Goal: Information Seeking & Learning: Learn about a topic

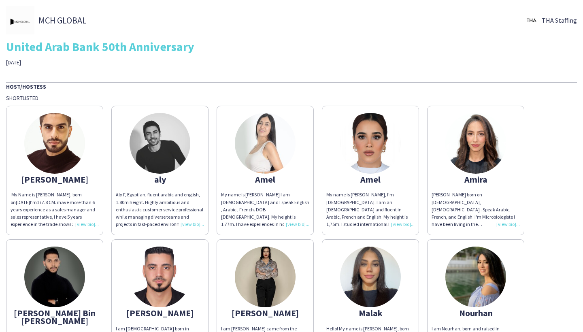
click at [47, 130] on img at bounding box center [54, 143] width 61 height 61
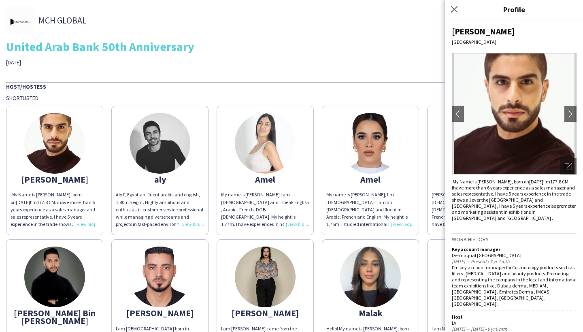
click at [131, 144] on img at bounding box center [160, 143] width 61 height 61
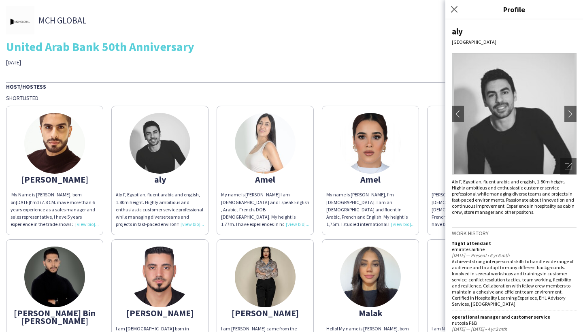
click at [263, 150] on img at bounding box center [265, 143] width 61 height 61
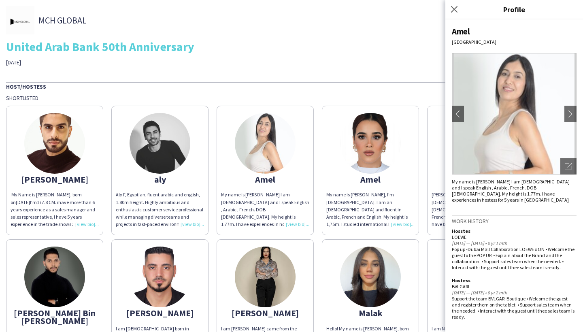
click at [353, 143] on img at bounding box center [370, 143] width 61 height 61
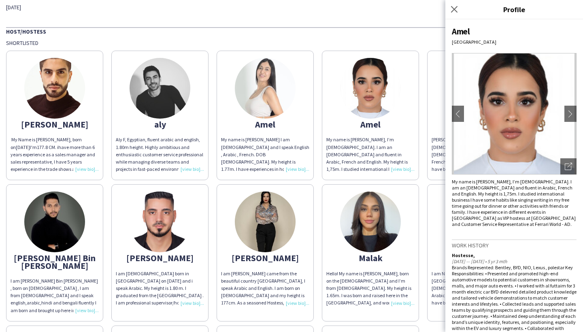
scroll to position [116, 0]
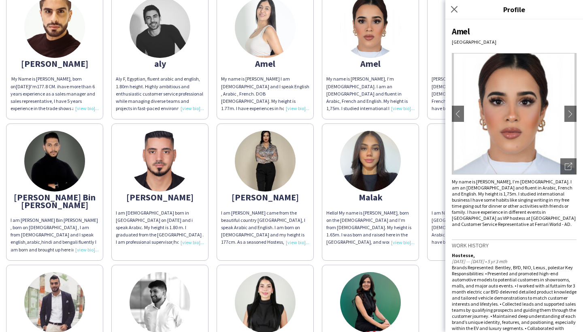
click at [368, 159] on img at bounding box center [370, 161] width 61 height 61
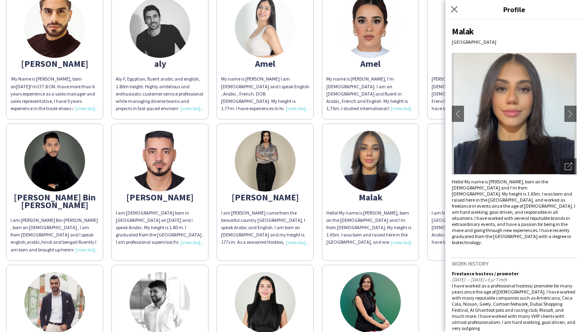
click at [286, 162] on img at bounding box center [265, 161] width 61 height 61
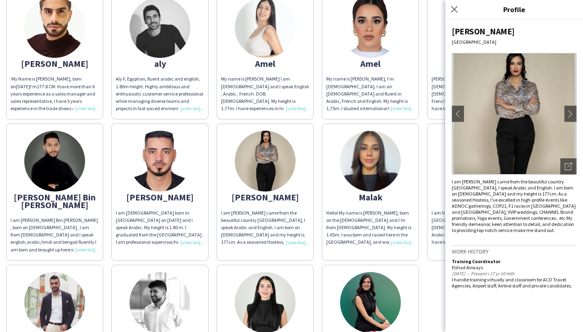
click at [152, 145] on img at bounding box center [160, 161] width 61 height 61
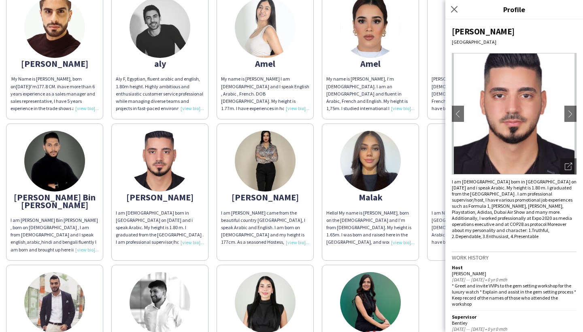
click at [83, 141] on app-share-pages-crew-card "[PERSON_NAME] Bin [PERSON_NAME] I am [PERSON_NAME] Bin [PERSON_NAME] , born on …" at bounding box center [54, 191] width 97 height 137
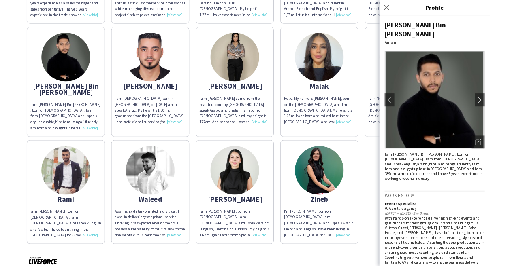
scroll to position [205, 0]
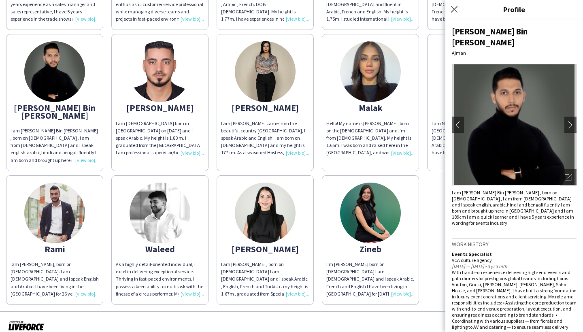
click at [51, 197] on img at bounding box center [54, 213] width 61 height 61
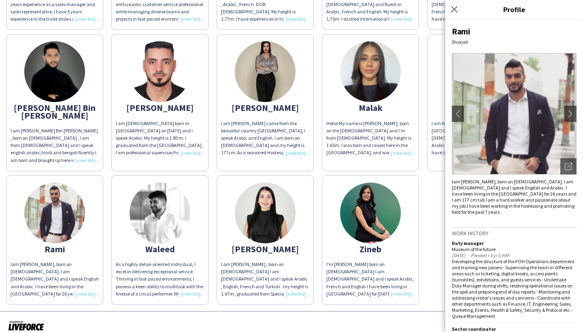
click at [138, 198] on img at bounding box center [160, 213] width 61 height 61
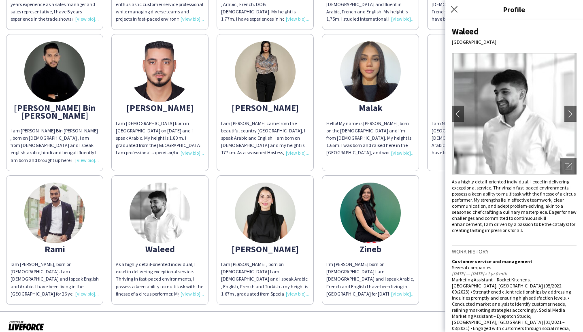
click at [265, 188] on img at bounding box center [265, 213] width 61 height 61
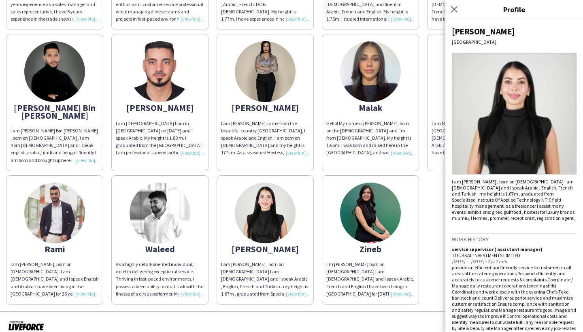
click at [349, 200] on img at bounding box center [370, 213] width 61 height 61
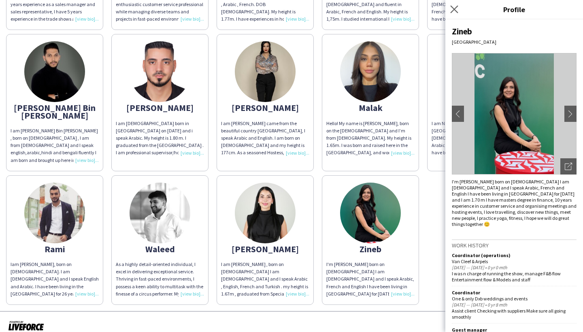
click at [459, 11] on app-icon "Close pop-in" at bounding box center [455, 10] width 12 height 12
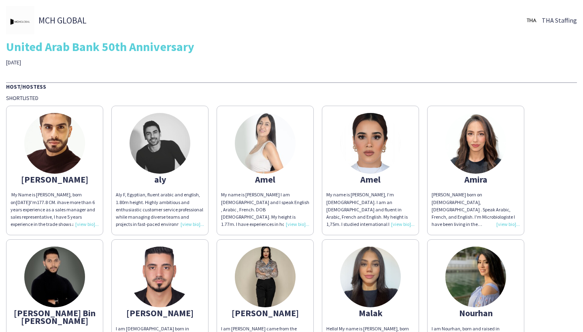
scroll to position [0, 0]
click at [268, 139] on img at bounding box center [265, 143] width 61 height 61
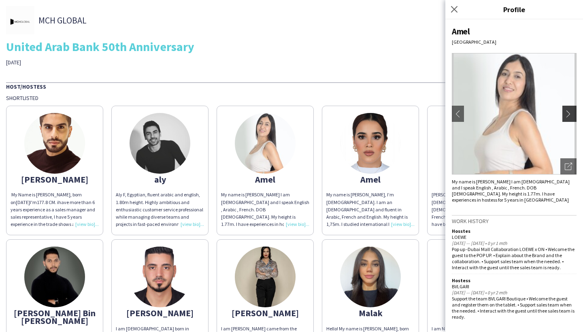
click at [570, 115] on app-icon "chevron-right" at bounding box center [570, 113] width 11 height 7
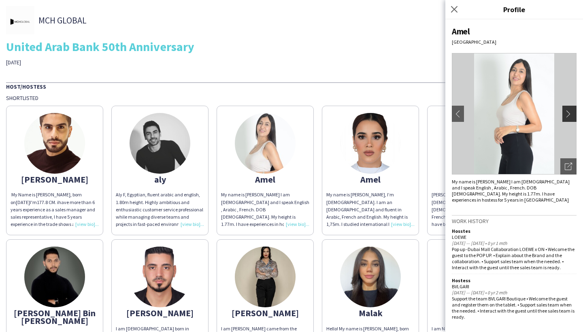
click at [570, 114] on app-icon "chevron-right" at bounding box center [570, 113] width 11 height 7
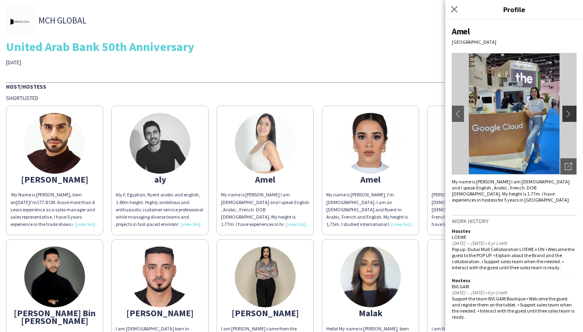
click at [574, 111] on app-icon "chevron-right" at bounding box center [570, 113] width 11 height 7
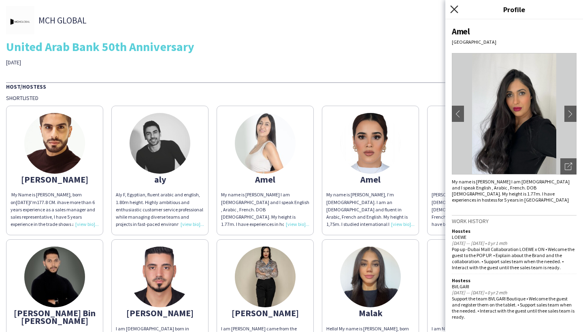
click at [453, 8] on icon at bounding box center [454, 9] width 8 height 8
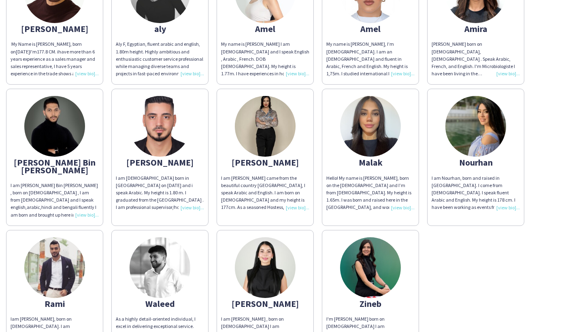
scroll to position [112, 0]
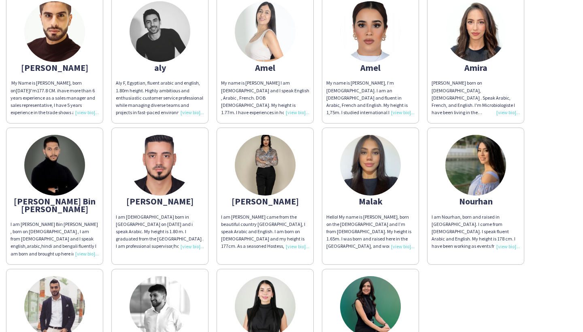
click at [295, 103] on div "My name is [PERSON_NAME] I am [DEMOGRAPHIC_DATA] and I speak English , Arabic ,…" at bounding box center [265, 97] width 88 height 37
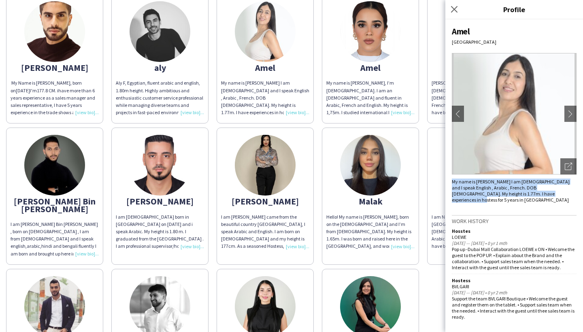
drag, startPoint x: 536, startPoint y: 196, endPoint x: 453, endPoint y: 181, distance: 84.3
click at [453, 181] on div "My name is [PERSON_NAME] I am [DEMOGRAPHIC_DATA] and I speak English , Arabic ,…" at bounding box center [514, 191] width 125 height 24
copy div "My name is [PERSON_NAME] I am [DEMOGRAPHIC_DATA] and I speak English , Arabic ,…"
click at [528, 196] on div "My name is [PERSON_NAME] I am [DEMOGRAPHIC_DATA] and I speak English , Arabic ,…" at bounding box center [514, 191] width 125 height 24
drag, startPoint x: 527, startPoint y: 196, endPoint x: 448, endPoint y: 181, distance: 79.9
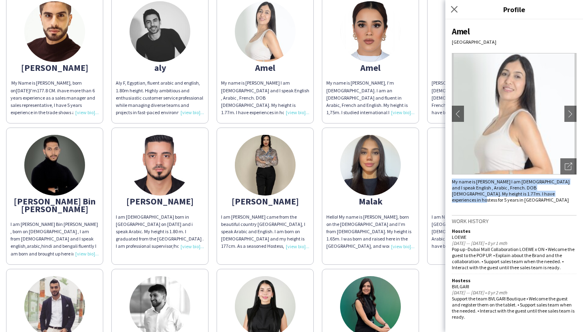
click at [448, 181] on div "Amel [GEOGRAPHIC_DATA] chevron-left chevron-right Open photos pop-in My name is…" at bounding box center [514, 175] width 138 height 312
copy div "My name is [PERSON_NAME] I am [DEMOGRAPHIC_DATA] and I speak English , Arabic ,…"
click at [570, 117] on button "chevron-right" at bounding box center [570, 114] width 16 height 16
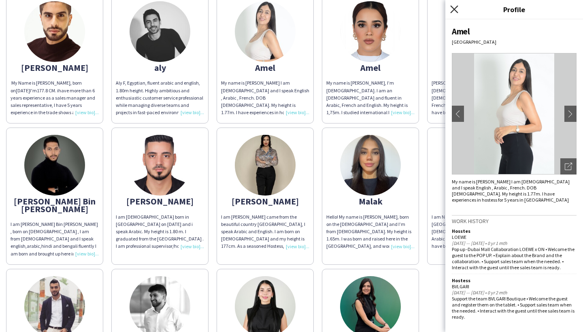
click at [457, 12] on icon at bounding box center [454, 9] width 8 height 8
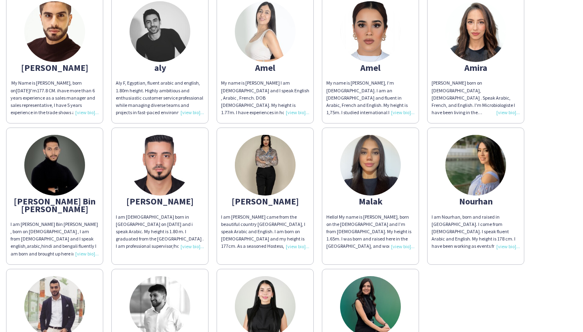
click at [376, 31] on img at bounding box center [370, 31] width 61 height 61
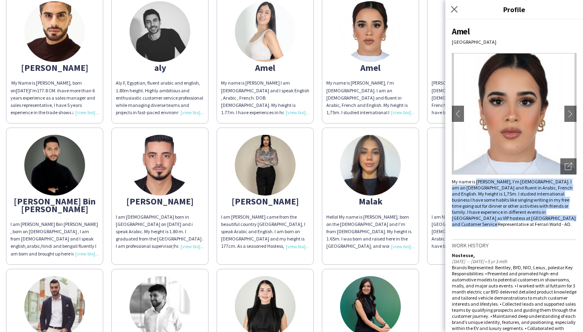
drag, startPoint x: 535, startPoint y: 219, endPoint x: 475, endPoint y: 182, distance: 70.0
click at [475, 182] on div "My name is [PERSON_NAME], I’m [DEMOGRAPHIC_DATA]. I am an [DEMOGRAPHIC_DATA] an…" at bounding box center [514, 203] width 125 height 49
click at [570, 114] on app-icon "chevron-right" at bounding box center [570, 113] width 11 height 7
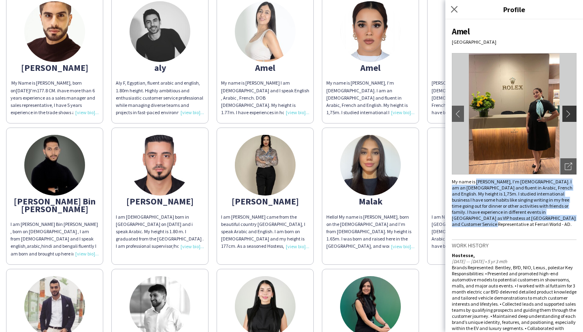
click at [570, 108] on button "chevron-right" at bounding box center [570, 114] width 16 height 16
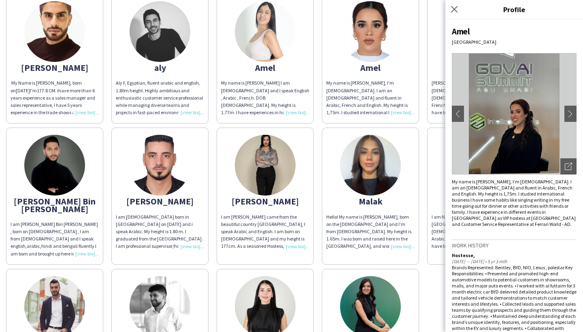
click at [554, 40] on div "[GEOGRAPHIC_DATA]" at bounding box center [514, 42] width 125 height 6
click at [567, 111] on app-icon "chevron-right" at bounding box center [570, 113] width 11 height 7
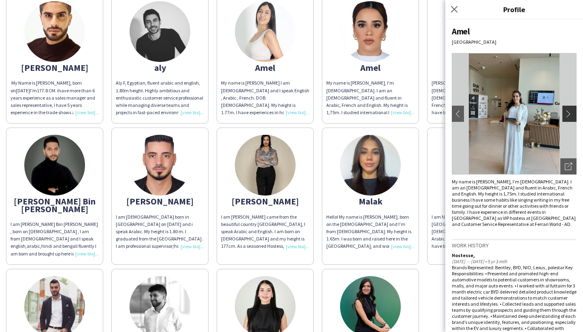
click at [567, 112] on app-icon "chevron-right" at bounding box center [570, 113] width 11 height 7
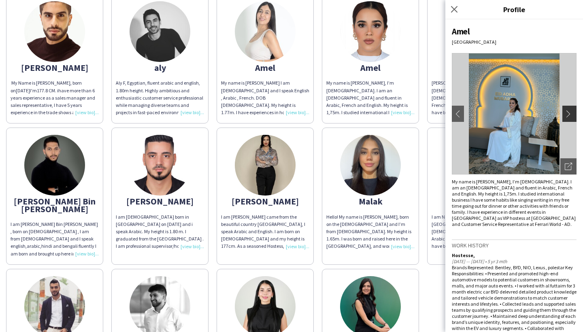
click at [567, 112] on app-icon "chevron-right" at bounding box center [570, 113] width 11 height 7
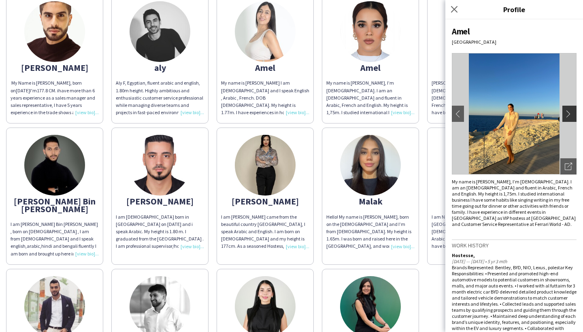
click at [567, 112] on app-icon "chevron-right" at bounding box center [570, 113] width 11 height 7
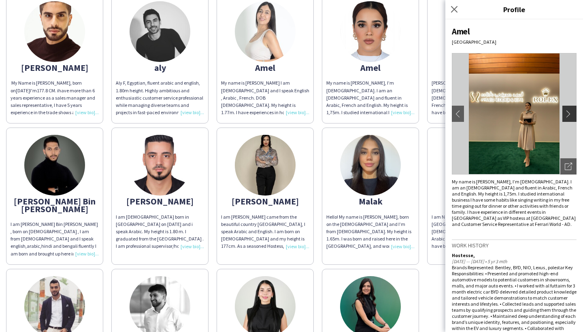
click at [566, 111] on app-icon "chevron-right" at bounding box center [570, 113] width 11 height 7
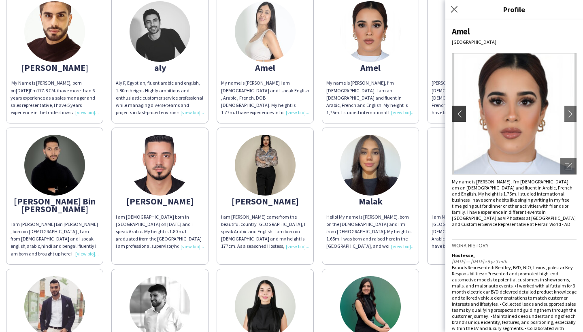
click at [454, 111] on app-icon "chevron-left" at bounding box center [457, 113] width 11 height 7
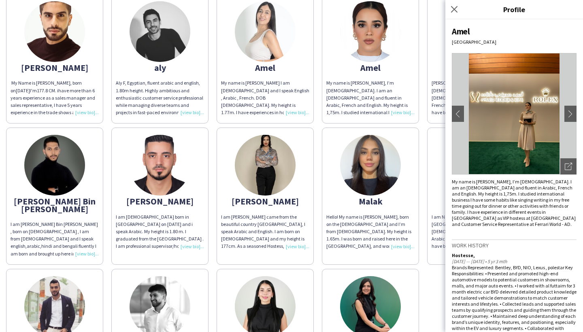
click at [491, 189] on div "My name is [PERSON_NAME], I’m [DEMOGRAPHIC_DATA]. I am an [DEMOGRAPHIC_DATA] an…" at bounding box center [514, 203] width 125 height 49
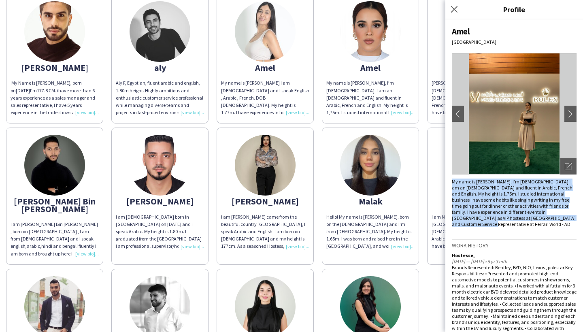
drag, startPoint x: 522, startPoint y: 215, endPoint x: 452, endPoint y: 183, distance: 76.6
click at [452, 183] on div "My name is [PERSON_NAME], I’m [DEMOGRAPHIC_DATA]. I am an [DEMOGRAPHIC_DATA] an…" at bounding box center [514, 203] width 125 height 49
copy div "My name is [PERSON_NAME], I’m [DEMOGRAPHIC_DATA]. I am an [DEMOGRAPHIC_DATA] an…"
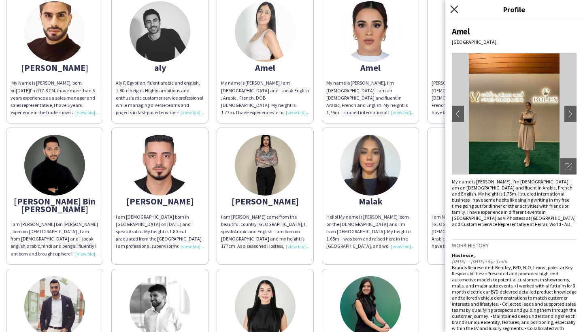
click at [455, 8] on icon at bounding box center [454, 9] width 8 height 8
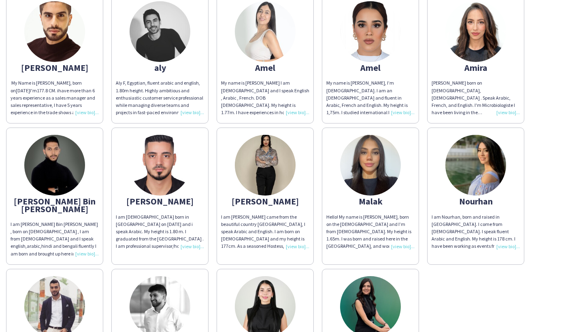
click at [483, 33] on img at bounding box center [475, 31] width 61 height 61
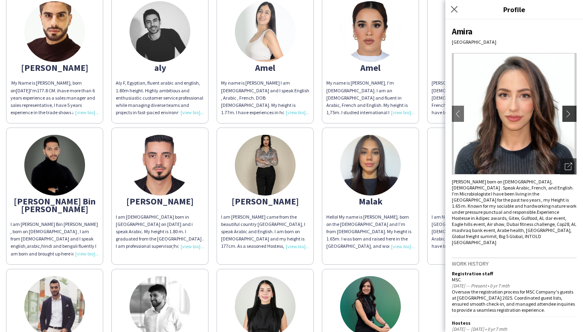
click at [571, 109] on button "chevron-right" at bounding box center [570, 114] width 16 height 16
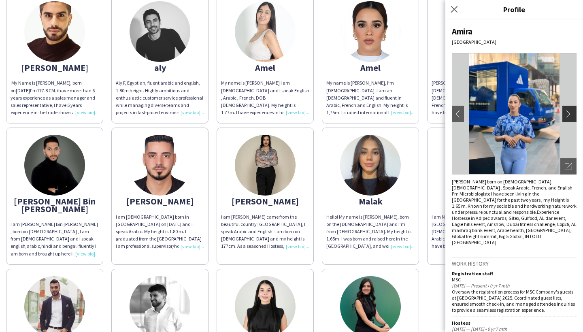
click at [569, 111] on app-icon "chevron-right" at bounding box center [570, 113] width 11 height 7
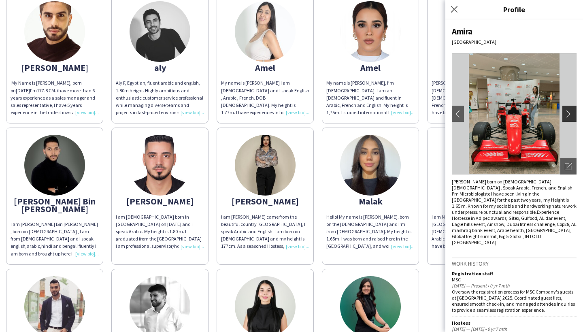
click at [568, 113] on app-icon "chevron-right" at bounding box center [570, 113] width 11 height 7
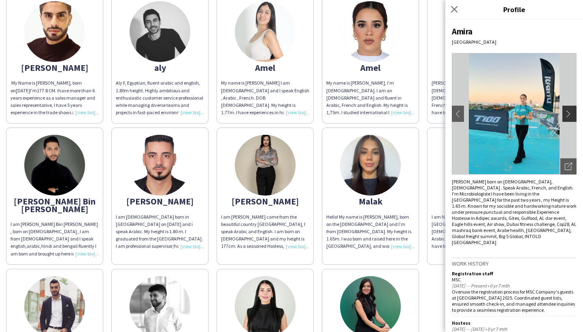
click at [568, 113] on app-icon "chevron-right" at bounding box center [570, 113] width 11 height 7
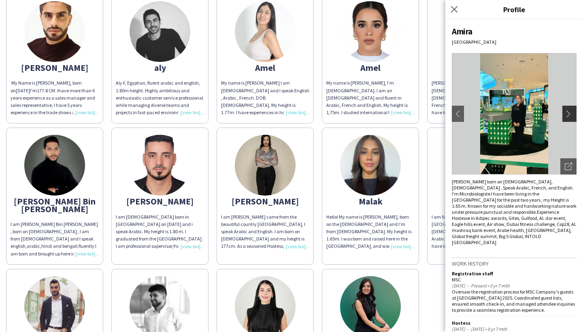
click at [568, 113] on app-icon "chevron-right" at bounding box center [570, 113] width 11 height 7
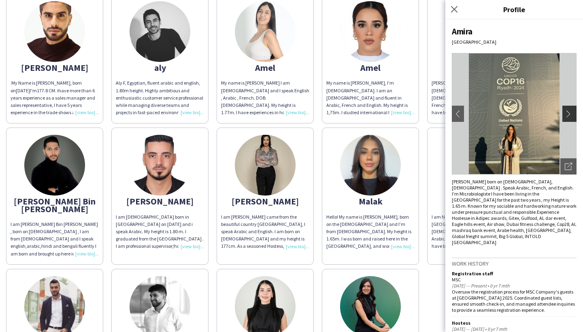
click at [568, 113] on app-icon "chevron-right" at bounding box center [570, 113] width 11 height 7
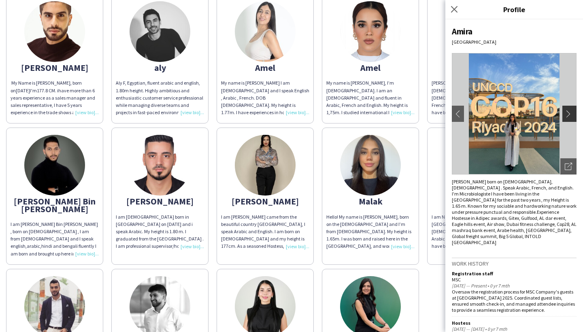
click at [568, 113] on app-icon "chevron-right" at bounding box center [570, 113] width 11 height 7
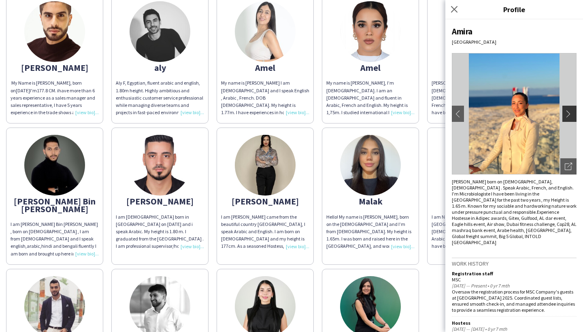
click at [568, 113] on app-icon "chevron-right" at bounding box center [570, 113] width 11 height 7
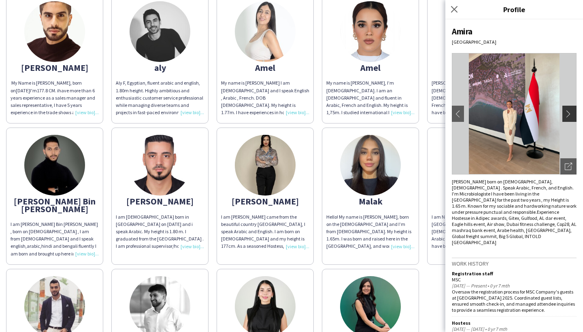
click at [568, 113] on app-icon "chevron-right" at bounding box center [570, 113] width 11 height 7
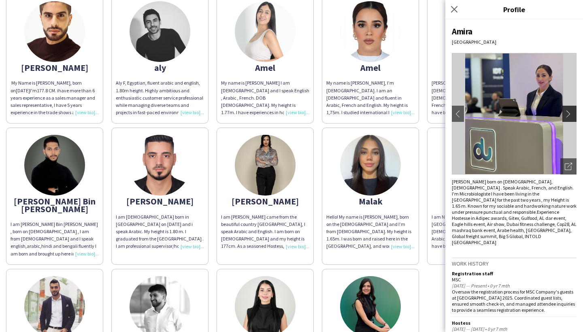
click at [568, 113] on app-icon "chevron-right" at bounding box center [570, 113] width 11 height 7
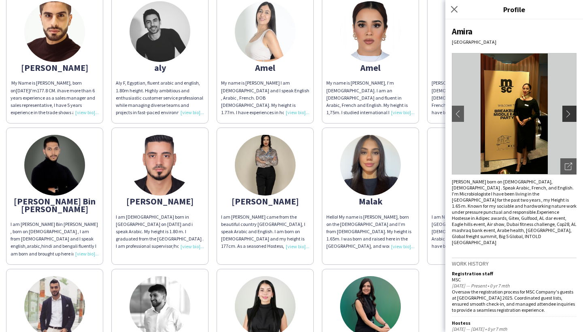
click at [568, 113] on app-icon "chevron-right" at bounding box center [570, 113] width 11 height 7
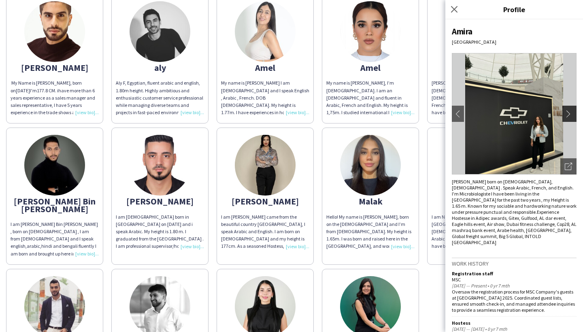
click at [568, 113] on app-icon "chevron-right" at bounding box center [570, 113] width 11 height 7
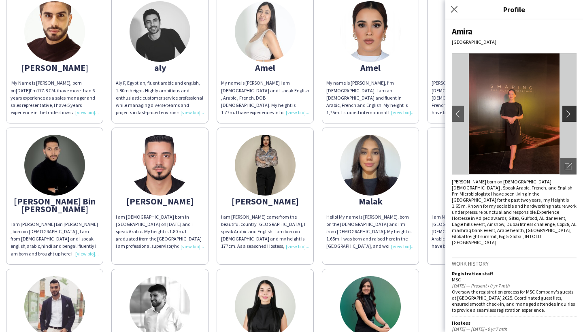
click at [568, 113] on app-icon "chevron-right" at bounding box center [570, 113] width 11 height 7
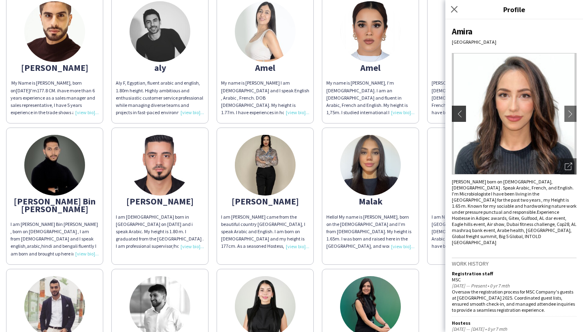
click at [457, 119] on button "chevron-left" at bounding box center [458, 114] width 16 height 16
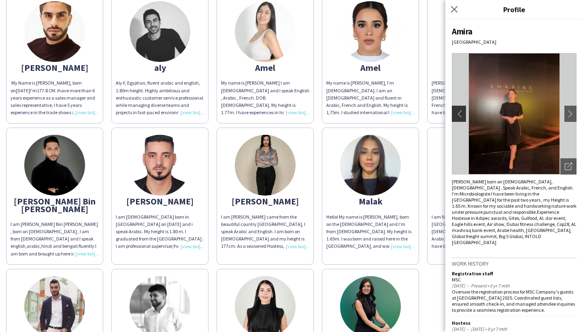
click at [457, 119] on button "chevron-left" at bounding box center [458, 114] width 16 height 16
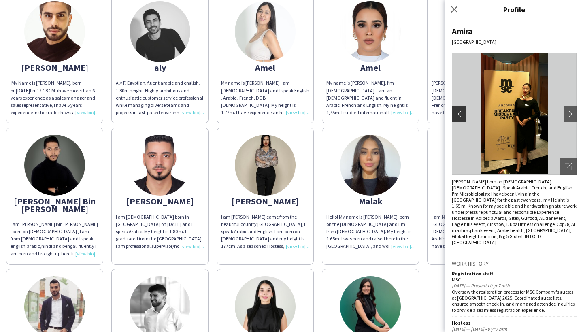
click at [457, 119] on button "chevron-left" at bounding box center [458, 114] width 16 height 16
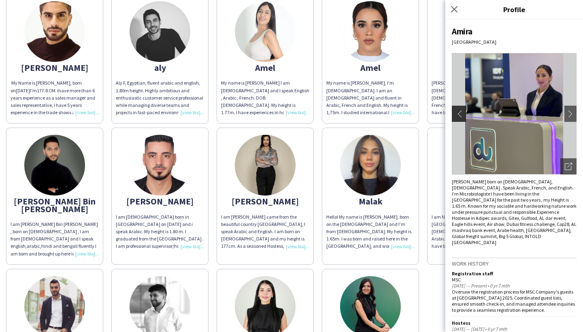
click at [457, 119] on button "chevron-left" at bounding box center [458, 114] width 16 height 16
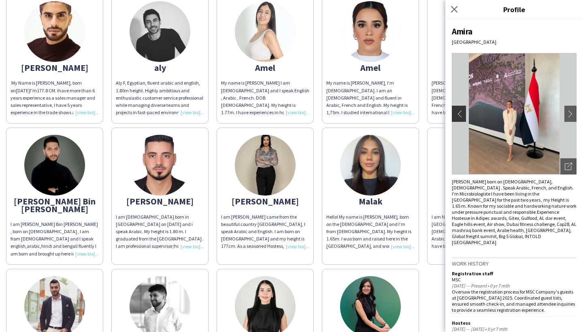
click at [457, 119] on button "chevron-left" at bounding box center [458, 114] width 16 height 16
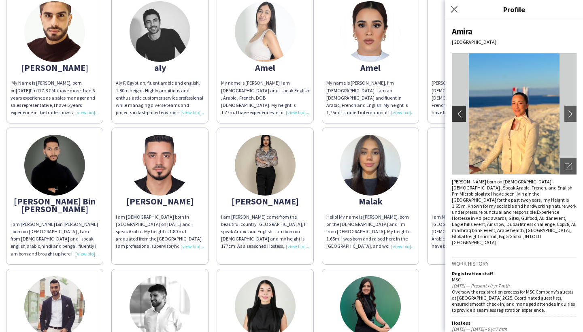
click at [457, 119] on button "chevron-left" at bounding box center [458, 114] width 16 height 16
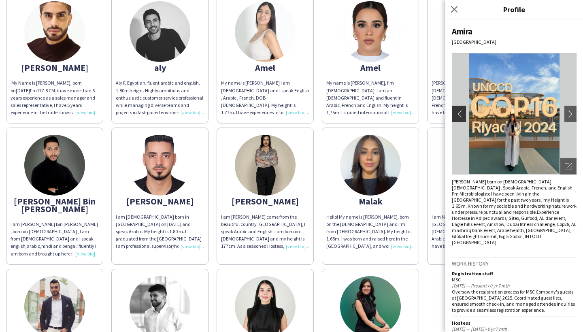
click at [457, 119] on button "chevron-left" at bounding box center [458, 114] width 16 height 16
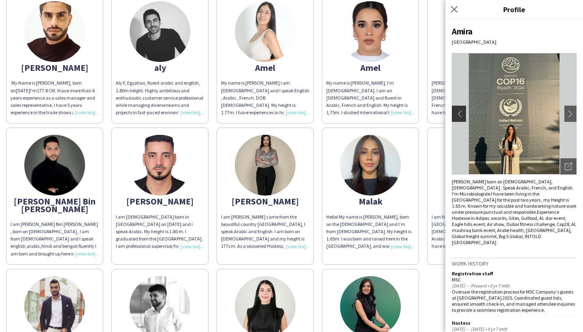
click at [457, 119] on button "chevron-left" at bounding box center [458, 114] width 16 height 16
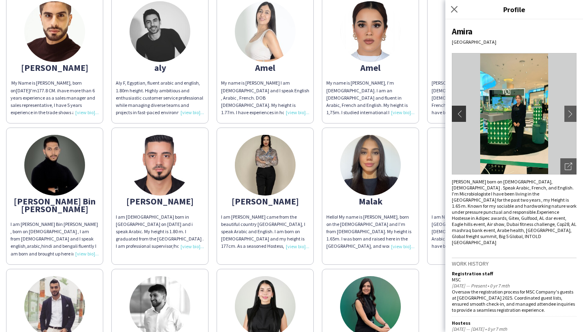
click at [457, 119] on button "chevron-left" at bounding box center [458, 114] width 16 height 16
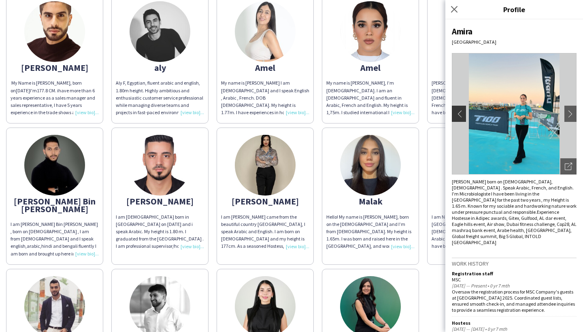
click at [457, 119] on button "chevron-left" at bounding box center [458, 114] width 16 height 16
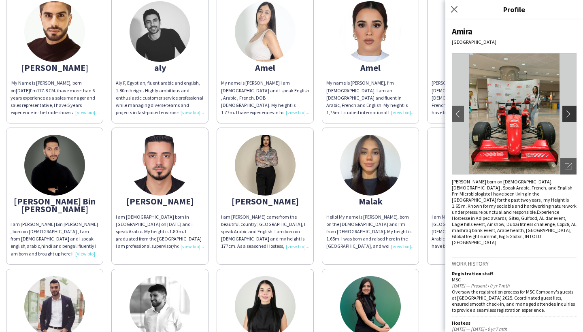
click at [570, 113] on app-icon "chevron-right" at bounding box center [570, 113] width 11 height 7
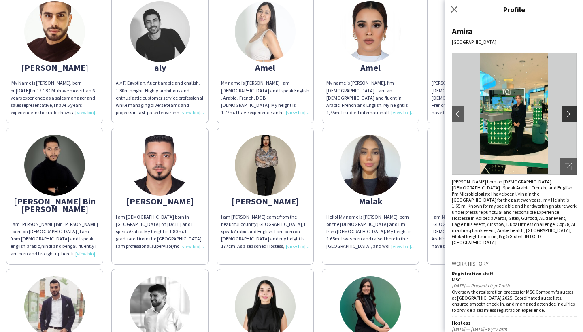
click at [570, 113] on app-icon "chevron-right" at bounding box center [570, 113] width 11 height 7
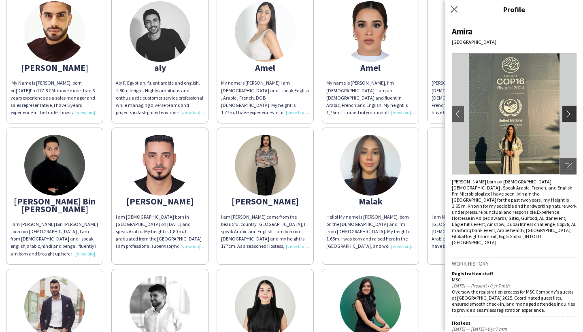
click at [570, 113] on app-icon "chevron-right" at bounding box center [570, 113] width 11 height 7
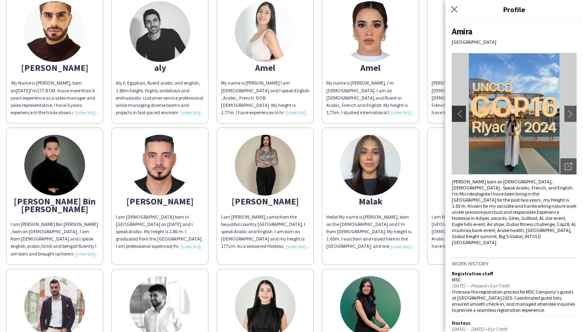
click at [462, 117] on button "chevron-left" at bounding box center [458, 114] width 16 height 16
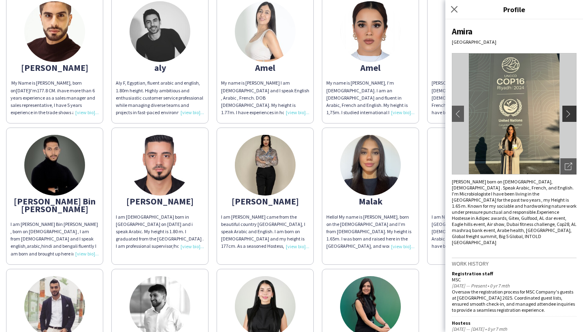
click at [575, 112] on app-icon "chevron-right" at bounding box center [570, 113] width 11 height 7
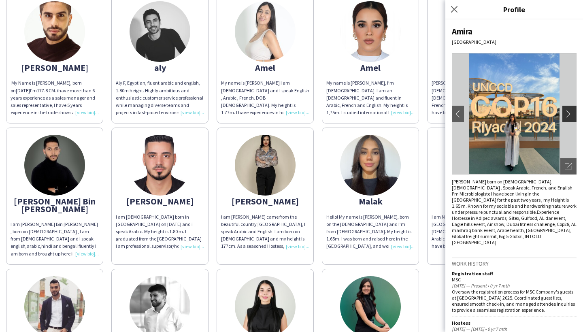
click at [575, 112] on app-icon "chevron-right" at bounding box center [570, 113] width 11 height 7
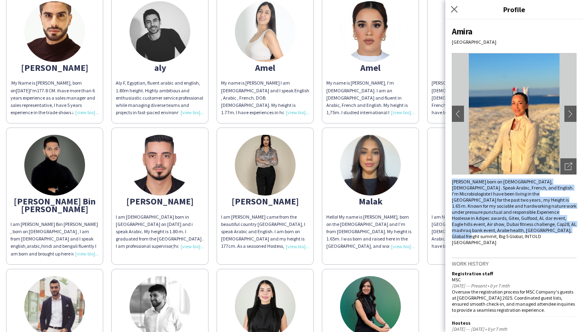
drag, startPoint x: 505, startPoint y: 232, endPoint x: 448, endPoint y: 180, distance: 77.7
click at [448, 180] on div "Amira [GEOGRAPHIC_DATA] chevron-left chevron-right Open photos pop-in [PERSON_N…" at bounding box center [514, 175] width 138 height 312
copy div "[PERSON_NAME] born on [DEMOGRAPHIC_DATA], [DEMOGRAPHIC_DATA] . Speak Arabic, Fr…"
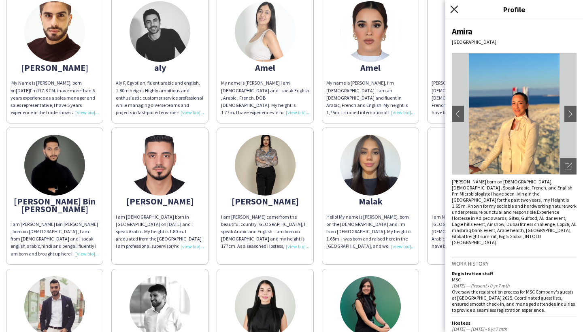
click at [455, 7] on icon "Close pop-in" at bounding box center [454, 9] width 8 height 8
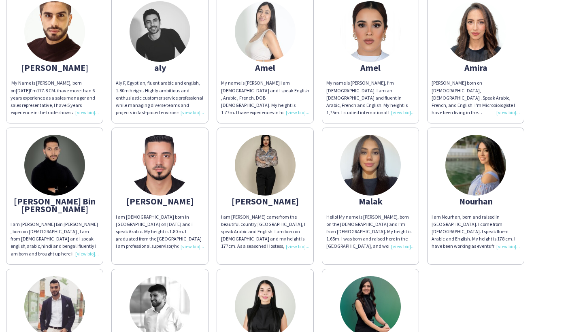
click at [272, 161] on img at bounding box center [265, 165] width 61 height 61
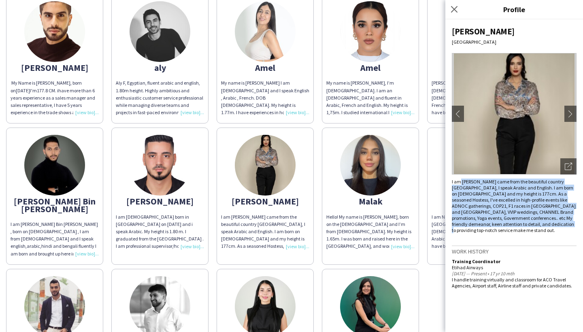
drag, startPoint x: 554, startPoint y: 224, endPoint x: 460, endPoint y: 183, distance: 102.8
click at [460, 183] on div "I am [PERSON_NAME] came from the beautiful country [GEOGRAPHIC_DATA], I speak A…" at bounding box center [514, 206] width 125 height 55
copy div "[PERSON_NAME] came from the beautiful country [GEOGRAPHIC_DATA], I speak Arabic…"
click at [574, 115] on app-icon "chevron-right" at bounding box center [570, 113] width 11 height 7
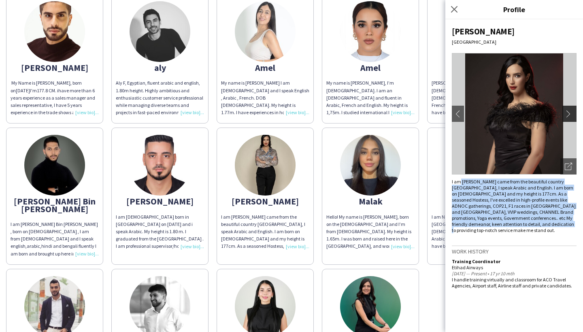
click at [570, 114] on app-icon "chevron-right" at bounding box center [570, 113] width 11 height 7
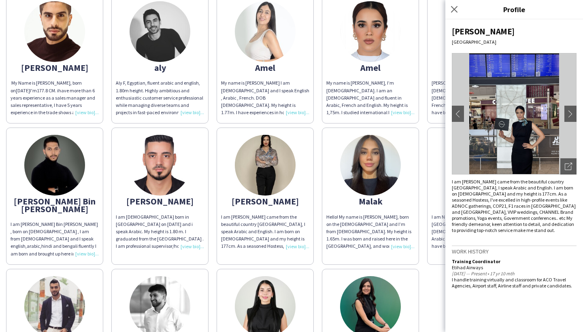
click at [541, 45] on div "[PERSON_NAME] [GEOGRAPHIC_DATA] chevron-left chevron-right Open photos pop-in I…" at bounding box center [514, 175] width 138 height 312
click at [571, 111] on app-icon "chevron-right" at bounding box center [570, 113] width 11 height 7
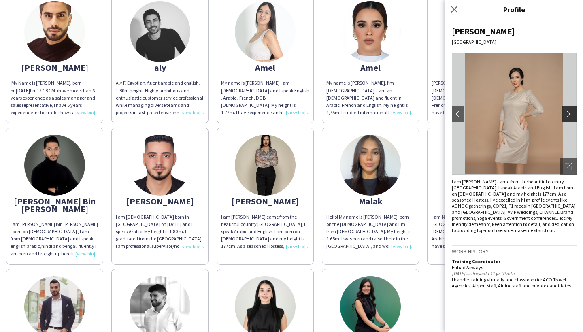
click at [571, 111] on app-icon "chevron-right" at bounding box center [570, 113] width 11 height 7
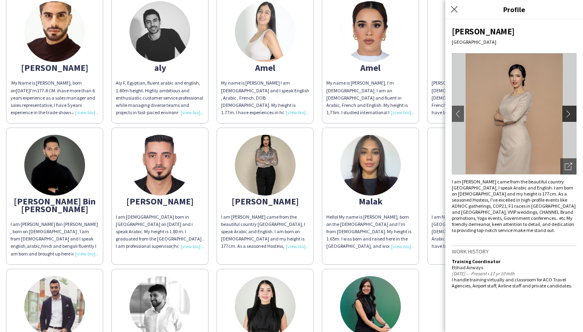
click at [571, 111] on app-icon "chevron-right" at bounding box center [570, 113] width 11 height 7
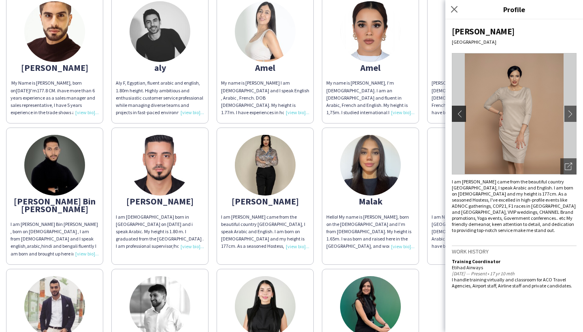
click at [460, 113] on app-icon "chevron-left" at bounding box center [457, 113] width 11 height 7
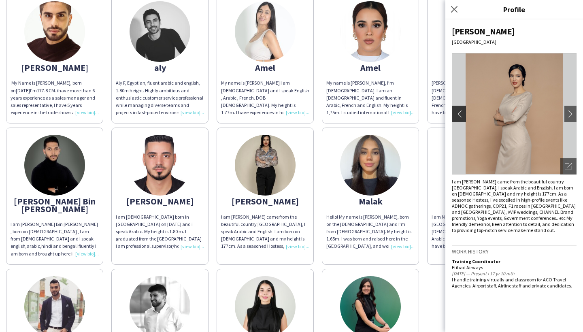
click at [460, 113] on app-icon "chevron-left" at bounding box center [457, 113] width 11 height 7
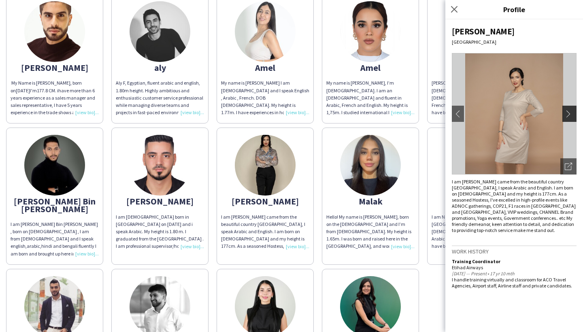
click at [570, 112] on app-icon "chevron-right" at bounding box center [570, 113] width 11 height 7
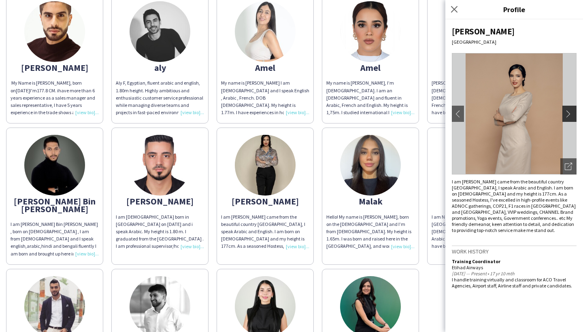
click at [570, 112] on app-icon "chevron-right" at bounding box center [570, 113] width 11 height 7
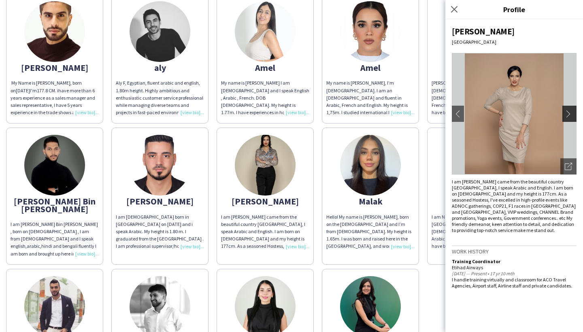
click at [570, 112] on app-icon "chevron-right" at bounding box center [570, 113] width 11 height 7
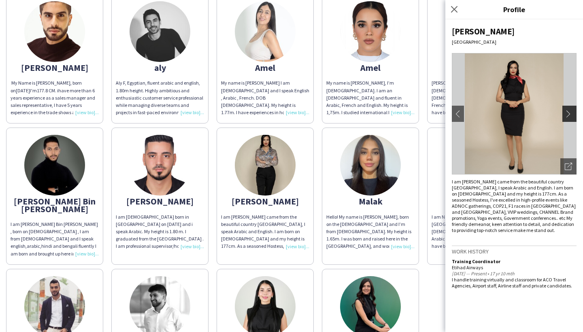
click at [570, 112] on app-icon "chevron-right" at bounding box center [570, 113] width 11 height 7
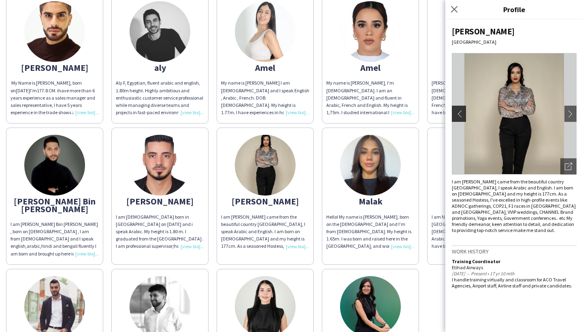
click at [456, 117] on button "chevron-left" at bounding box center [458, 114] width 16 height 16
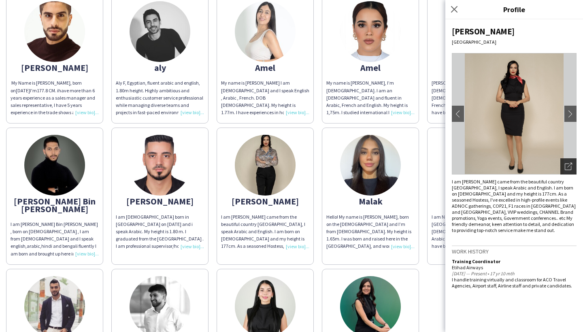
click at [570, 169] on icon "Open photos pop-in" at bounding box center [568, 166] width 7 height 7
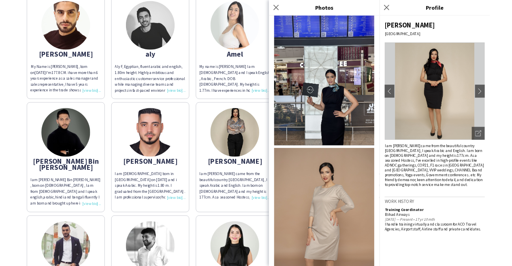
scroll to position [342, 0]
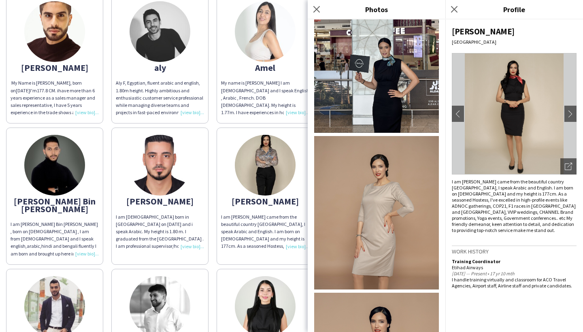
click at [367, 89] on img at bounding box center [376, 49] width 125 height 168
click at [385, 87] on img at bounding box center [376, 49] width 125 height 168
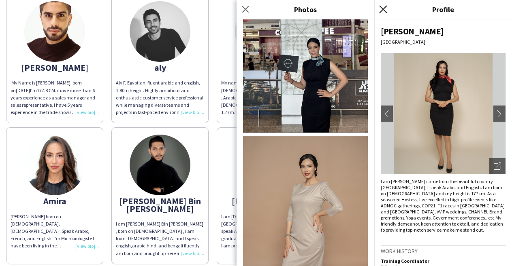
click at [381, 9] on icon "Close pop-in" at bounding box center [383, 9] width 8 height 8
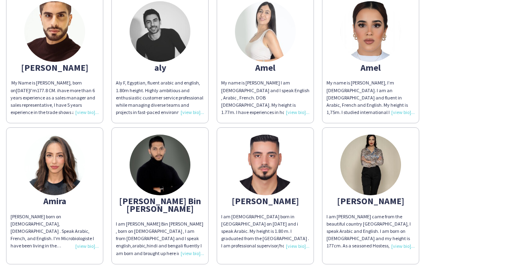
click at [385, 38] on img at bounding box center [370, 31] width 61 height 61
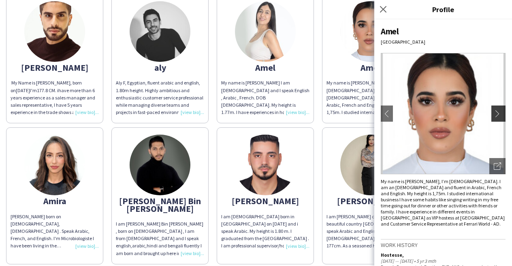
click at [494, 113] on app-icon "chevron-right" at bounding box center [498, 113] width 11 height 7
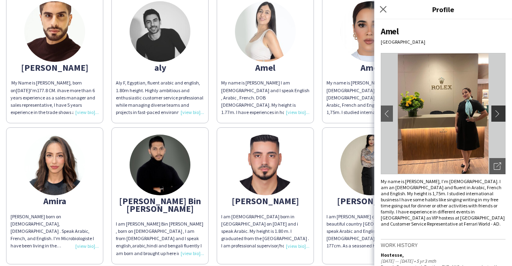
click at [494, 113] on app-icon "chevron-right" at bounding box center [498, 113] width 11 height 7
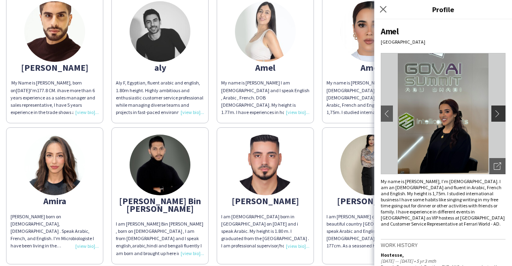
click at [494, 113] on app-icon "chevron-right" at bounding box center [498, 113] width 11 height 7
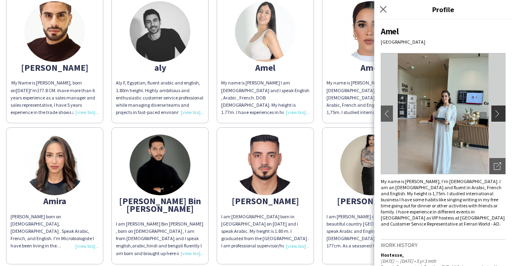
click at [495, 113] on app-icon "chevron-right" at bounding box center [498, 113] width 11 height 7
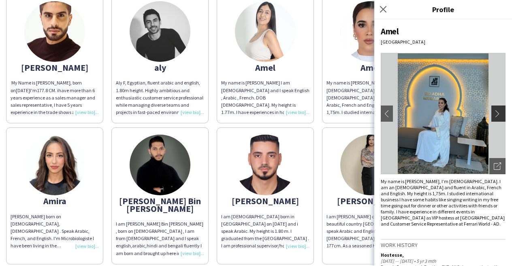
click at [495, 113] on app-icon "chevron-right" at bounding box center [498, 113] width 11 height 7
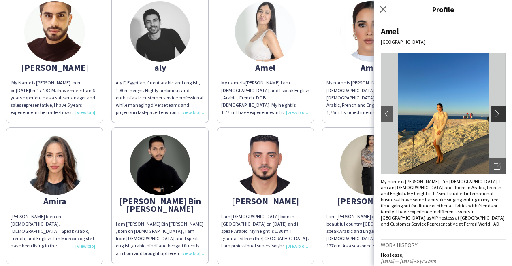
click at [495, 113] on app-icon "chevron-right" at bounding box center [498, 113] width 11 height 7
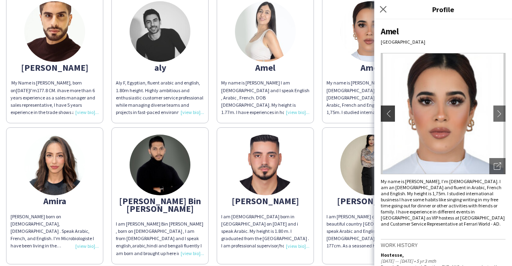
click at [381, 118] on button "chevron-left" at bounding box center [386, 114] width 16 height 16
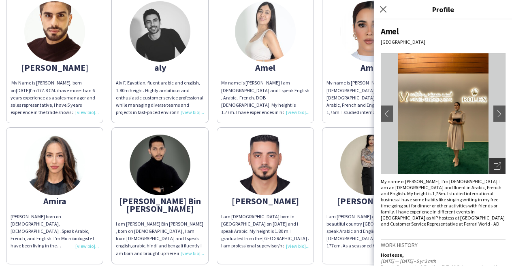
click at [491, 164] on div "Open photos pop-in" at bounding box center [497, 166] width 16 height 16
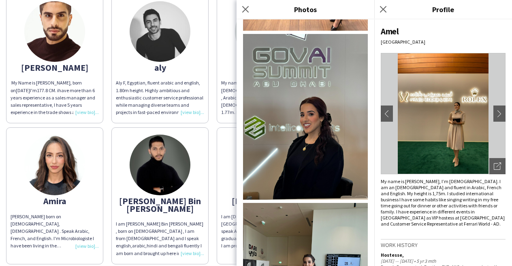
scroll to position [574, 0]
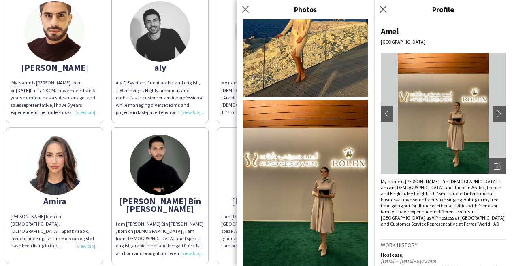
click at [319, 176] on img at bounding box center [305, 183] width 125 height 166
click at [384, 6] on icon "Close pop-in" at bounding box center [383, 9] width 8 height 8
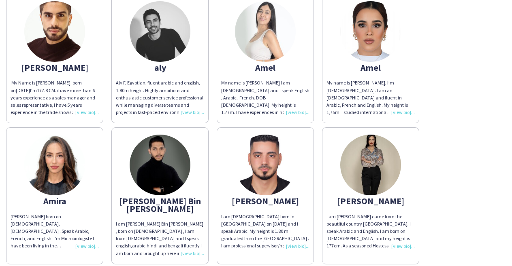
click at [61, 174] on img at bounding box center [54, 165] width 61 height 61
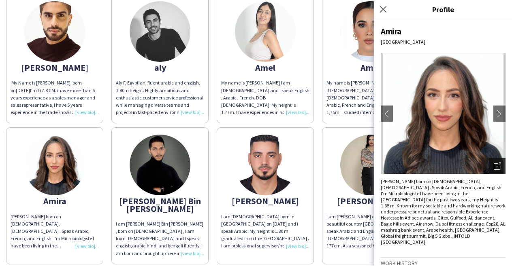
click at [494, 163] on icon "Open photos pop-in" at bounding box center [496, 166] width 7 height 7
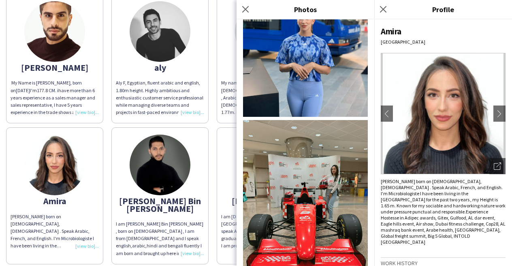
scroll to position [23, 0]
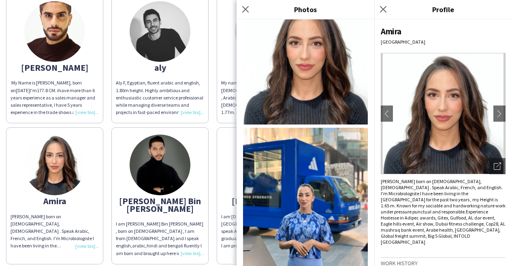
click at [320, 69] on img at bounding box center [305, 62] width 125 height 125
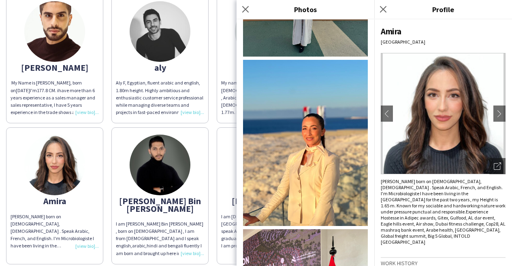
scroll to position [1240, 0]
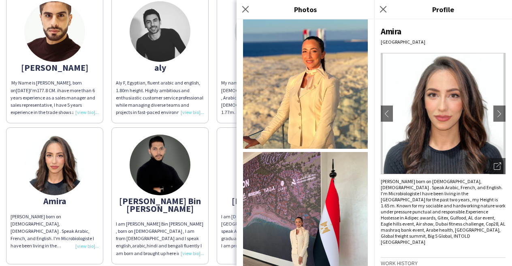
click at [302, 96] on img at bounding box center [305, 66] width 125 height 166
click at [246, 9] on icon at bounding box center [245, 9] width 8 height 8
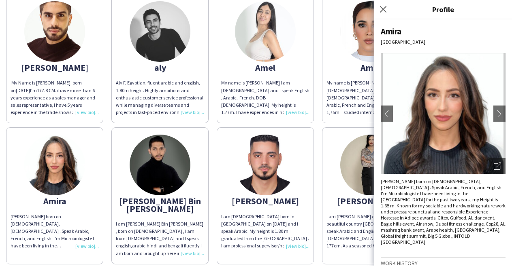
click at [268, 35] on img at bounding box center [265, 31] width 61 height 61
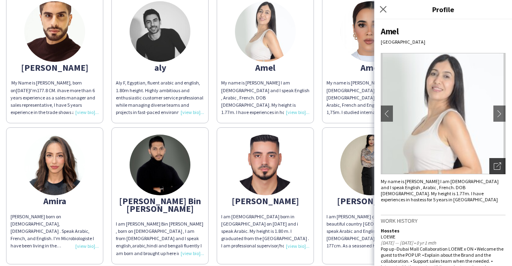
click at [498, 168] on icon "Open photos pop-in" at bounding box center [496, 166] width 7 height 7
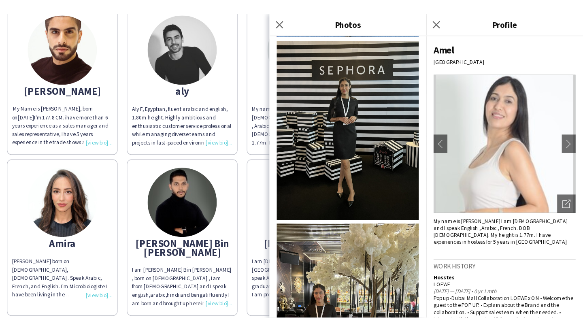
scroll to position [1010, 0]
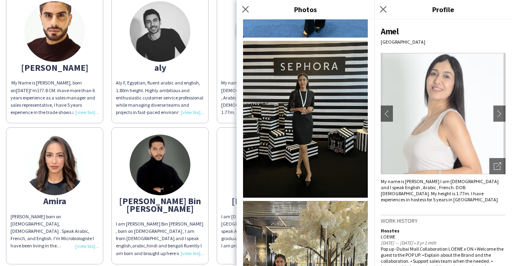
click at [317, 141] on img at bounding box center [305, 119] width 125 height 157
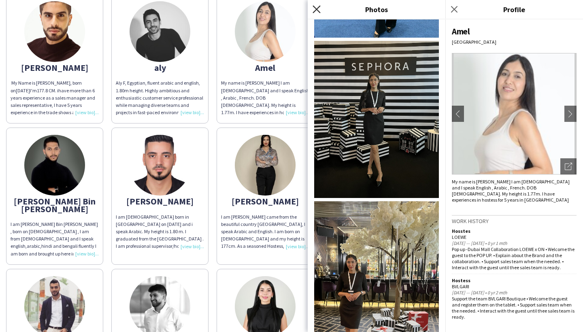
click at [319, 8] on icon "Close pop-in" at bounding box center [316, 9] width 8 height 8
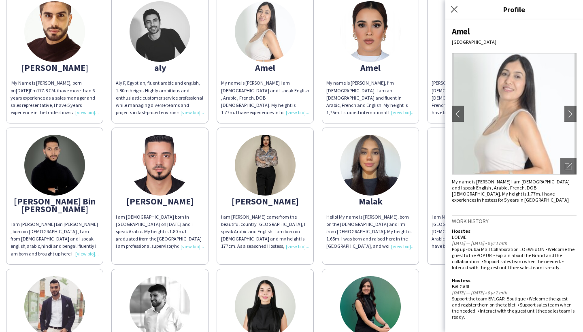
click at [370, 159] on img at bounding box center [370, 165] width 61 height 61
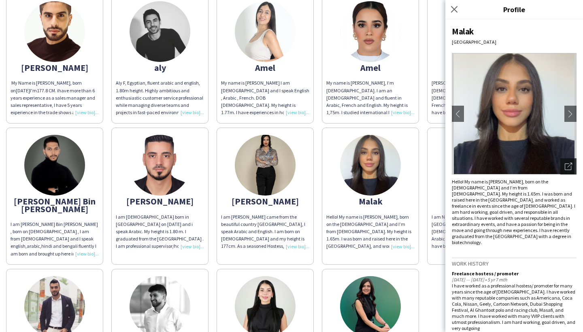
click at [572, 169] on div "Open photos pop-in" at bounding box center [568, 166] width 16 height 16
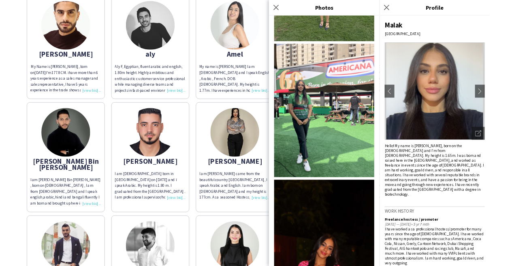
scroll to position [473, 0]
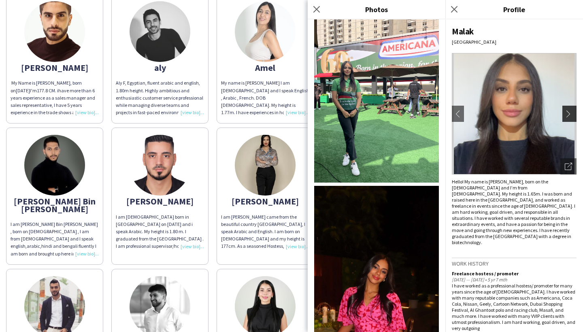
click at [572, 108] on button "chevron-right" at bounding box center [570, 114] width 16 height 16
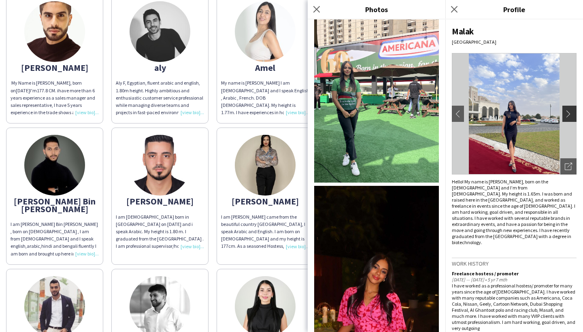
click at [572, 108] on button "chevron-right" at bounding box center [570, 114] width 16 height 16
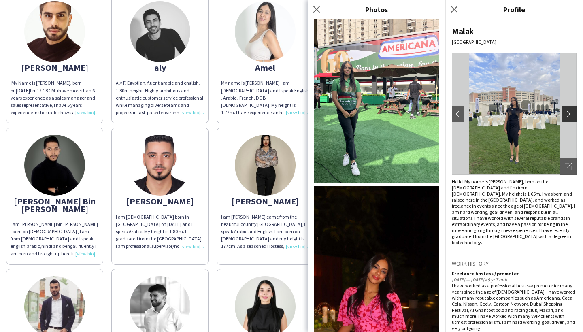
click at [572, 108] on button "chevron-right" at bounding box center [570, 114] width 16 height 16
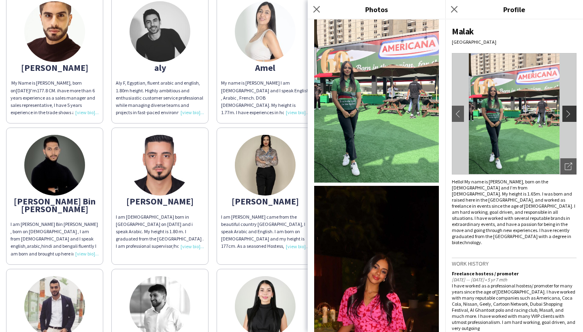
click at [572, 108] on button "chevron-right" at bounding box center [570, 114] width 16 height 16
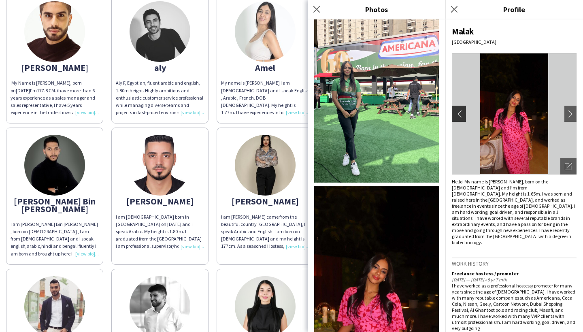
click at [454, 114] on app-icon "chevron-left" at bounding box center [457, 113] width 11 height 7
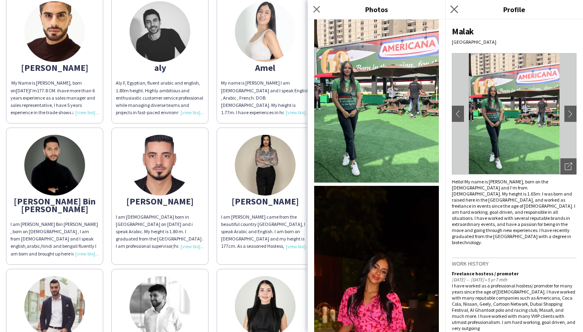
click at [459, 13] on app-icon "Close pop-in" at bounding box center [455, 10] width 12 height 12
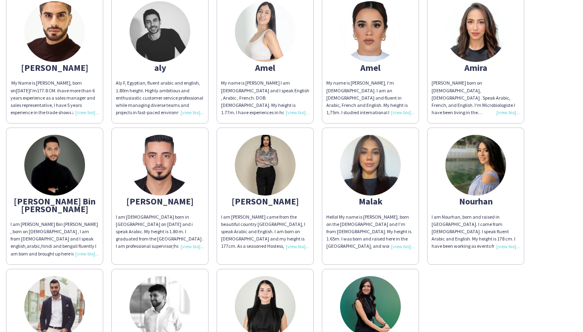
click at [365, 159] on img at bounding box center [370, 165] width 61 height 61
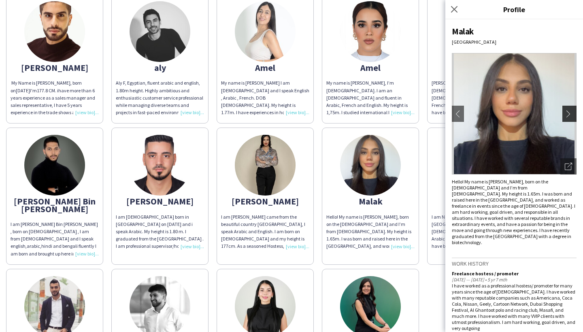
click at [571, 117] on button "chevron-right" at bounding box center [570, 114] width 16 height 16
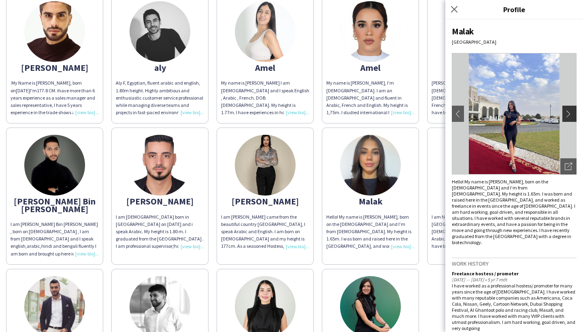
click at [571, 117] on button "chevron-right" at bounding box center [570, 114] width 16 height 16
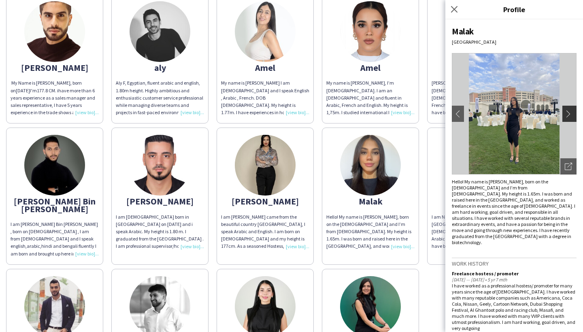
click at [571, 117] on button "chevron-right" at bounding box center [570, 114] width 16 height 16
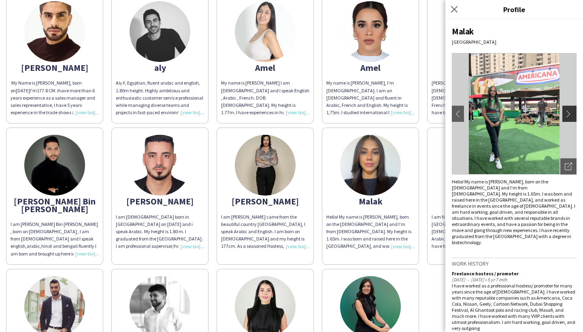
click at [571, 117] on button "chevron-right" at bounding box center [570, 114] width 16 height 16
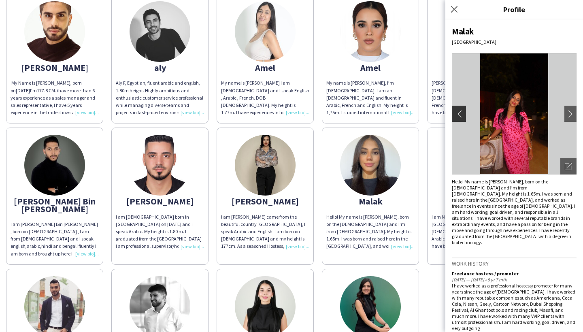
click at [456, 115] on app-icon "chevron-left" at bounding box center [457, 113] width 11 height 7
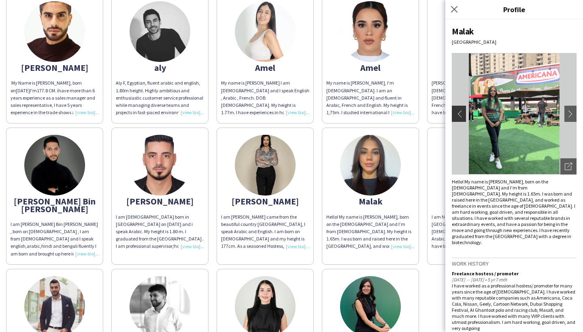
click at [456, 115] on app-icon "chevron-left" at bounding box center [457, 113] width 11 height 7
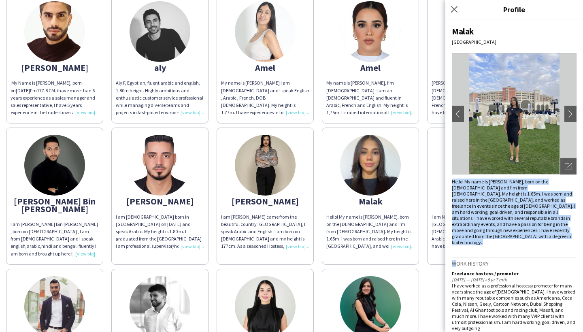
drag, startPoint x: 515, startPoint y: 236, endPoint x: 451, endPoint y: 179, distance: 85.8
click at [451, 179] on div "Malak [GEOGRAPHIC_DATA] chevron-left chevron-right Open photos pop-in Hello! My…" at bounding box center [514, 175] width 138 height 312
copy div "Hello! My name is [PERSON_NAME], born on the [DEMOGRAPHIC_DATA] and I’m from [D…"
click at [369, 154] on img at bounding box center [370, 165] width 61 height 61
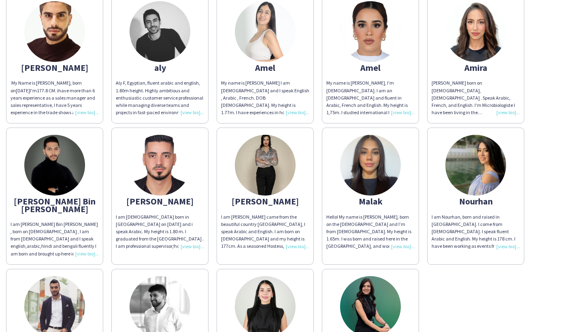
click at [370, 152] on img at bounding box center [370, 165] width 61 height 61
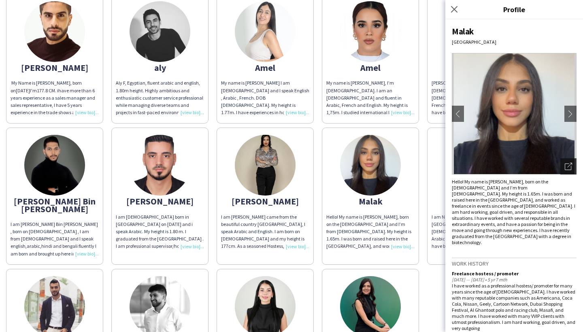
click at [567, 165] on icon "Open photos pop-in" at bounding box center [568, 166] width 7 height 7
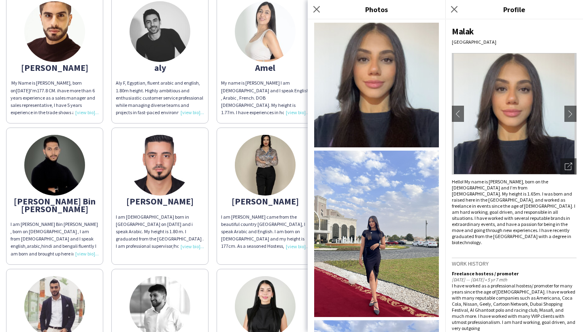
click at [415, 86] on img at bounding box center [376, 85] width 125 height 125
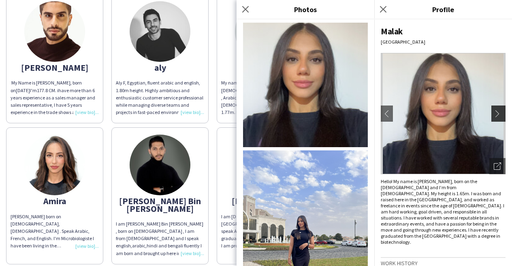
click at [495, 108] on button "chevron-right" at bounding box center [499, 114] width 16 height 16
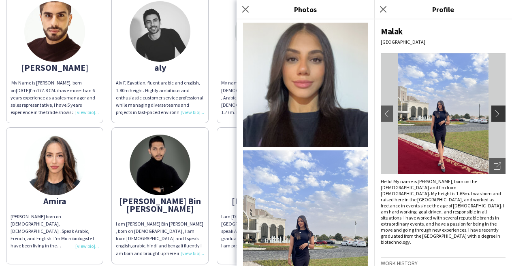
click at [496, 108] on button "chevron-right" at bounding box center [499, 114] width 16 height 16
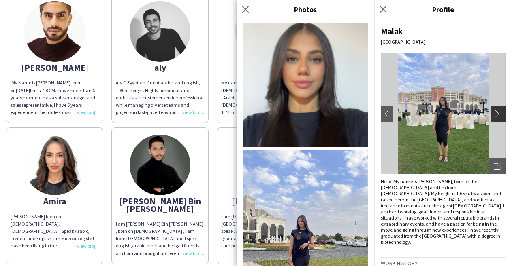
click at [496, 108] on button "chevron-right" at bounding box center [499, 114] width 16 height 16
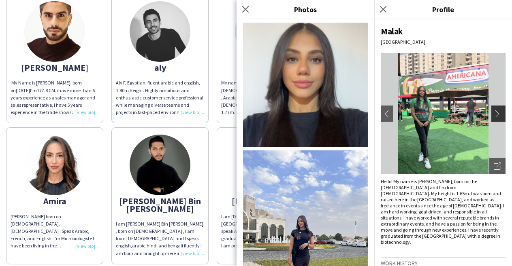
click at [496, 109] on button "chevron-right" at bounding box center [499, 114] width 16 height 16
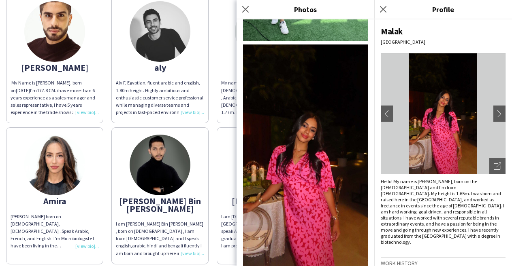
scroll to position [616, 0]
click at [315, 177] on img at bounding box center [305, 156] width 125 height 222
click at [383, 9] on icon at bounding box center [383, 9] width 8 height 8
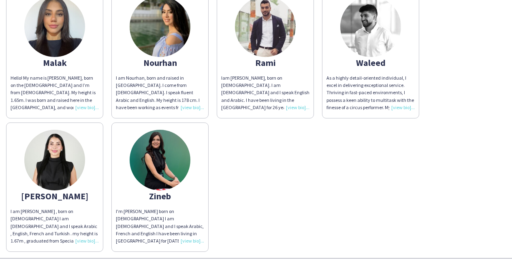
scroll to position [392, 0]
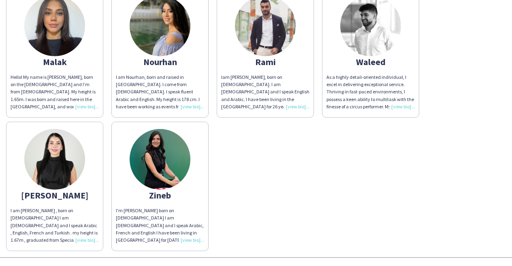
click at [155, 33] on img at bounding box center [160, 26] width 61 height 61
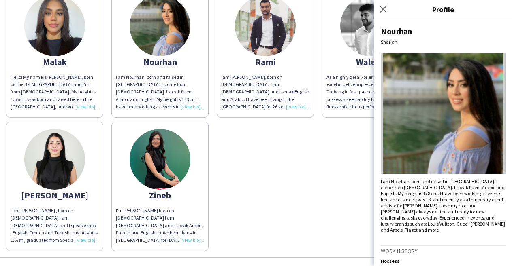
click at [489, 109] on img at bounding box center [443, 113] width 125 height 121
click at [446, 116] on img at bounding box center [443, 113] width 125 height 121
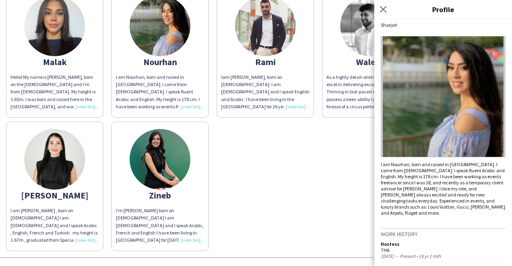
scroll to position [25, 0]
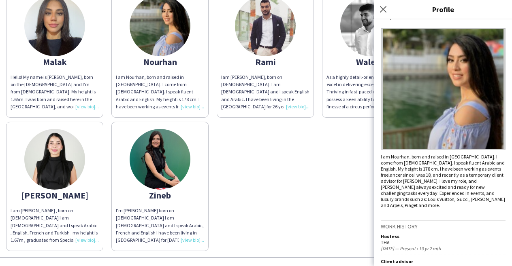
click at [446, 116] on img at bounding box center [443, 88] width 125 height 121
click at [62, 140] on img at bounding box center [54, 159] width 61 height 61
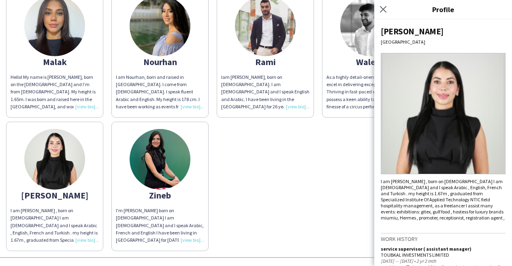
click at [465, 128] on img at bounding box center [443, 113] width 125 height 121
click at [165, 145] on img at bounding box center [160, 159] width 61 height 61
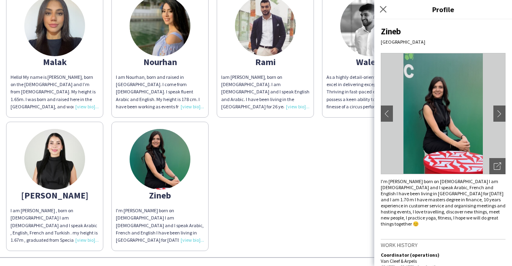
click at [81, 147] on img at bounding box center [54, 159] width 61 height 61
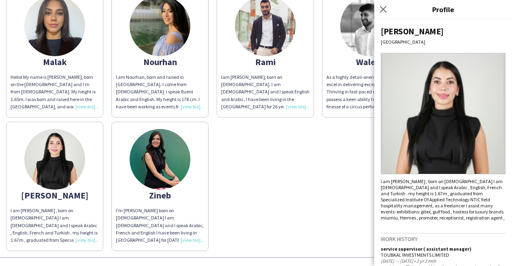
click at [487, 104] on img at bounding box center [443, 113] width 125 height 121
click at [157, 145] on img at bounding box center [160, 159] width 61 height 61
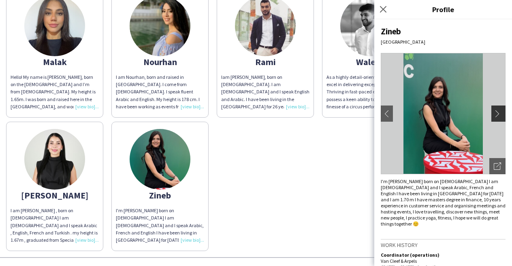
click at [502, 114] on app-icon "chevron-right" at bounding box center [498, 113] width 11 height 7
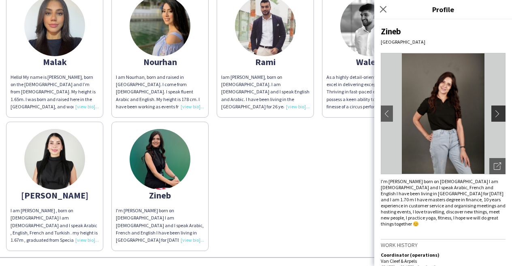
click at [499, 113] on app-icon "chevron-right" at bounding box center [498, 113] width 11 height 7
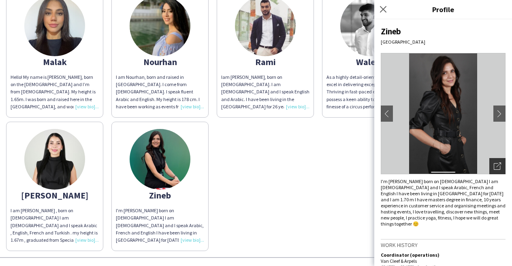
click at [499, 167] on icon "Open photos pop-in" at bounding box center [496, 166] width 7 height 7
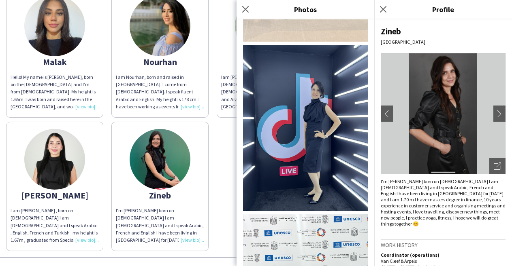
scroll to position [2094, 0]
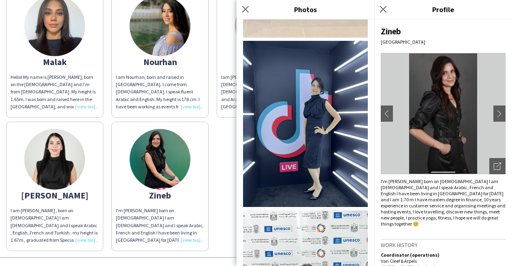
click at [483, 216] on div "I'm [PERSON_NAME] born on [DEMOGRAPHIC_DATA] I am [DEMOGRAPHIC_DATA] and I spea…" at bounding box center [443, 203] width 125 height 49
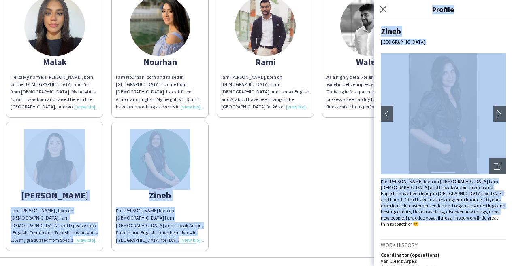
drag, startPoint x: 474, startPoint y: 219, endPoint x: 370, endPoint y: 176, distance: 112.2
click at [370, 176] on body "MCH GLOBAL THA Staffing United Arab Bank 50th Anniversary [DATE] Host/Hostess S…" at bounding box center [256, 133] width 512 height 266
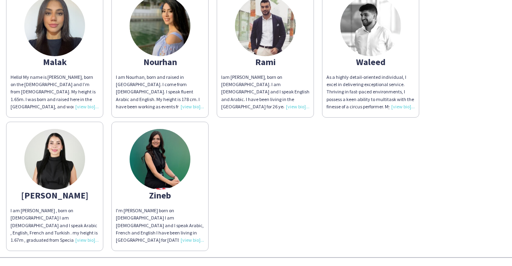
click at [114, 135] on app-share-pages-crew-card "Zineb I'm [PERSON_NAME] born on [DEMOGRAPHIC_DATA] I am [DEMOGRAPHIC_DATA] and …" at bounding box center [159, 187] width 97 height 130
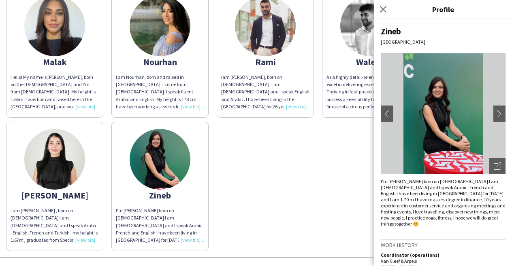
click at [145, 140] on img at bounding box center [160, 159] width 61 height 61
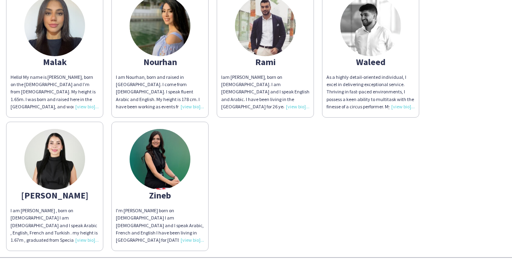
click at [145, 140] on img at bounding box center [160, 159] width 61 height 61
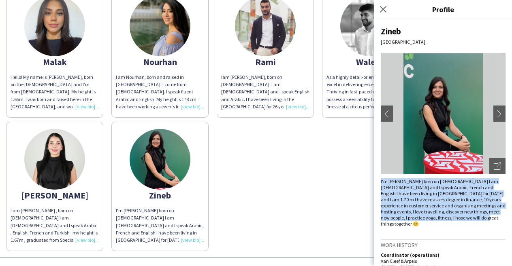
drag, startPoint x: 473, startPoint y: 219, endPoint x: 381, endPoint y: 179, distance: 100.1
click at [381, 179] on div "I'm [PERSON_NAME] born on [DEMOGRAPHIC_DATA] I am [DEMOGRAPHIC_DATA] and I spea…" at bounding box center [443, 203] width 125 height 49
copy div "I'm [PERSON_NAME] born on [DEMOGRAPHIC_DATA] I am [DEMOGRAPHIC_DATA] and I spea…"
click at [53, 154] on img at bounding box center [54, 159] width 61 height 61
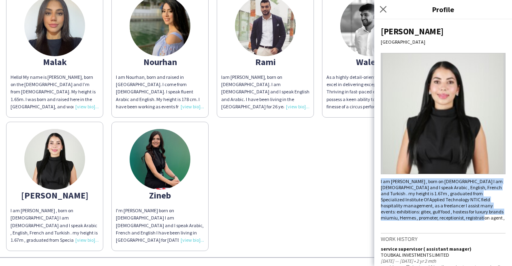
drag, startPoint x: 453, startPoint y: 218, endPoint x: 381, endPoint y: 182, distance: 81.3
click at [381, 182] on div "I am [PERSON_NAME] , born on [DEMOGRAPHIC_DATA] I am [DEMOGRAPHIC_DATA] and I s…" at bounding box center [443, 200] width 125 height 43
copy div "I am [PERSON_NAME] , born on [DEMOGRAPHIC_DATA] I am [DEMOGRAPHIC_DATA] and I s…"
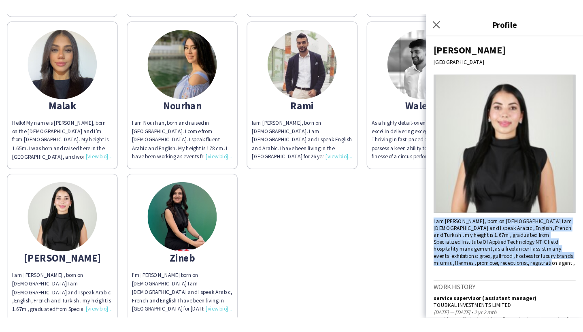
scroll to position [347, 0]
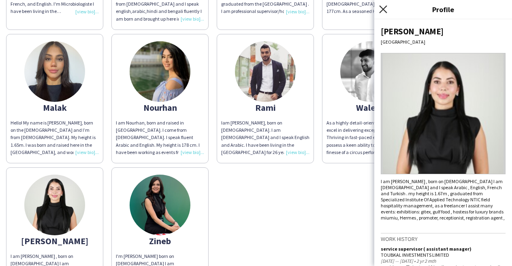
click at [385, 11] on icon "Close pop-in" at bounding box center [383, 9] width 8 height 8
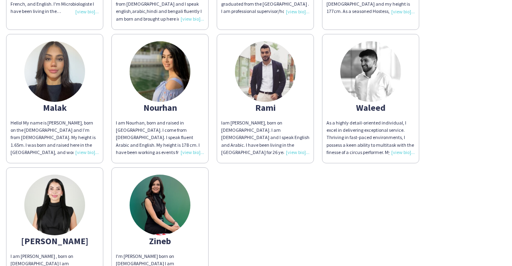
click at [166, 57] on img at bounding box center [160, 71] width 61 height 61
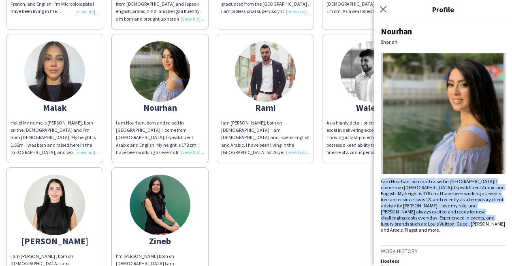
drag, startPoint x: 501, startPoint y: 217, endPoint x: 381, endPoint y: 183, distance: 124.7
click at [381, 183] on div "I am Nourhan, born and raised in [GEOGRAPHIC_DATA]. I come from [DEMOGRAPHIC_DA…" at bounding box center [443, 206] width 125 height 55
copy div "am Nourhan, born and raised in [GEOGRAPHIC_DATA]. I come from [DEMOGRAPHIC_DATA…"
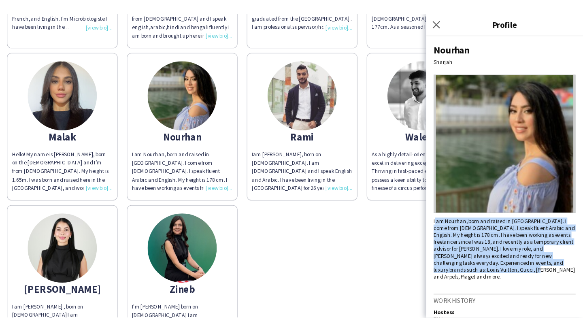
scroll to position [205, 0]
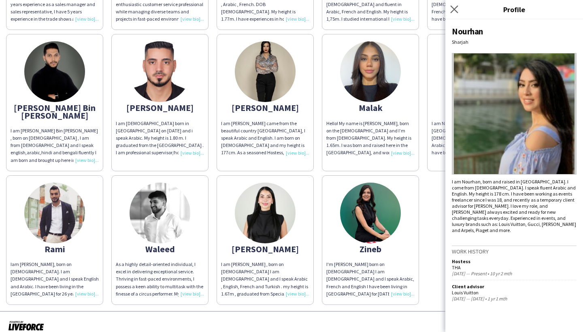
click at [455, 5] on app-icon "Close pop-in" at bounding box center [455, 10] width 12 height 12
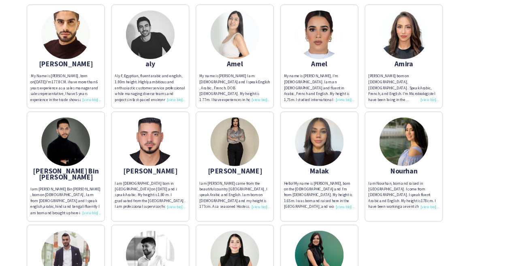
scroll to position [83, 0]
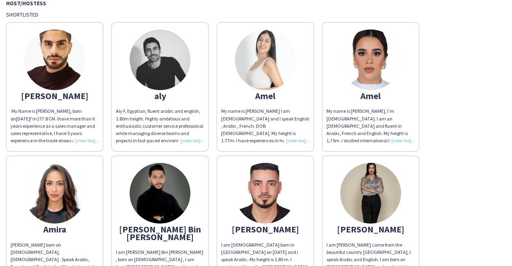
click at [60, 60] on img at bounding box center [54, 60] width 61 height 61
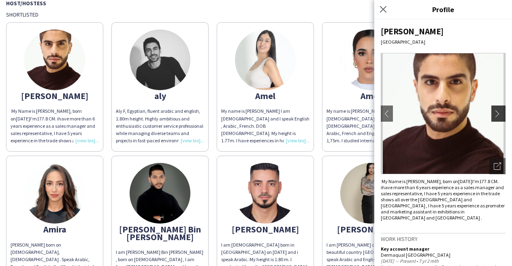
click at [502, 112] on app-icon "chevron-right" at bounding box center [498, 113] width 11 height 7
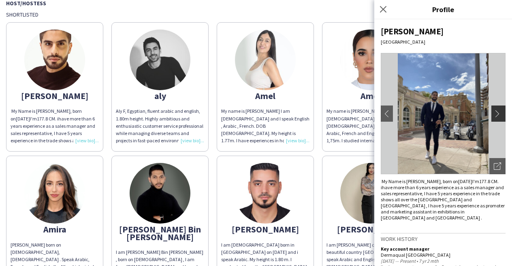
click at [501, 111] on app-icon "chevron-right" at bounding box center [498, 113] width 11 height 7
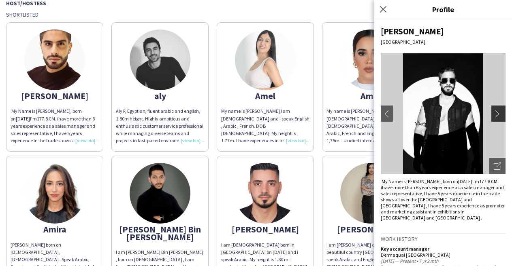
click at [497, 113] on app-icon "chevron-right" at bounding box center [498, 113] width 11 height 7
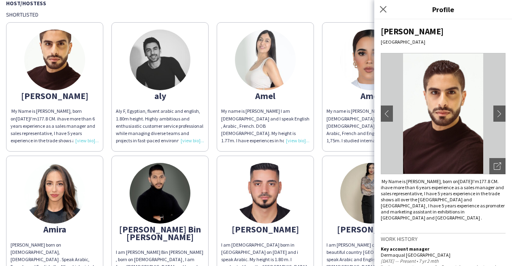
click at [465, 111] on img at bounding box center [443, 113] width 125 height 121
click at [498, 162] on div "Open photos pop-in" at bounding box center [497, 166] width 16 height 16
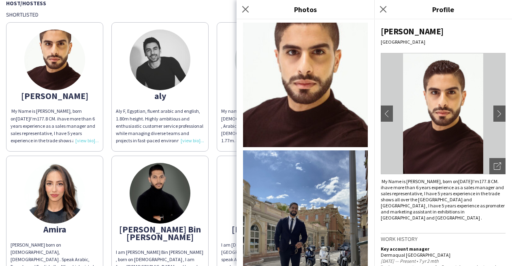
scroll to position [0, 0]
click at [299, 77] on img at bounding box center [305, 85] width 125 height 125
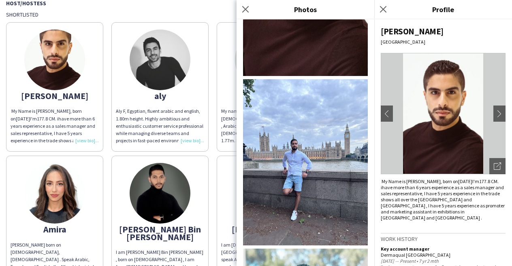
scroll to position [442, 0]
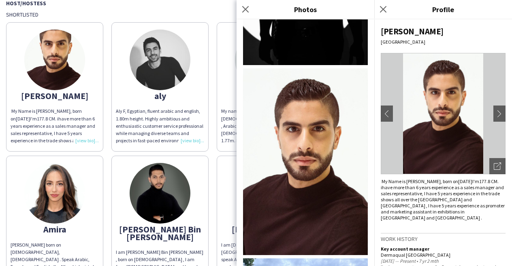
click at [286, 191] on img at bounding box center [305, 161] width 125 height 187
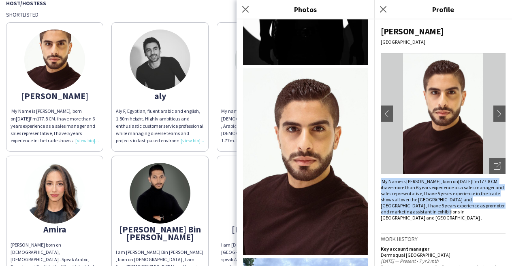
drag, startPoint x: 419, startPoint y: 214, endPoint x: 378, endPoint y: 181, distance: 53.3
click at [378, 181] on div "[PERSON_NAME][GEOGRAPHIC_DATA] chevron-left chevron-right Open photos pop-in My…" at bounding box center [443, 142] width 138 height 247
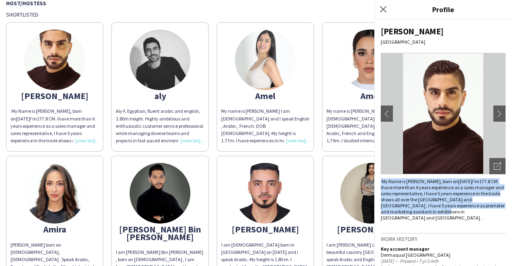
copy div "My Name is [PERSON_NAME], born on [DEMOGRAPHIC_DATA] I'm 177.8 CM. i have more …"
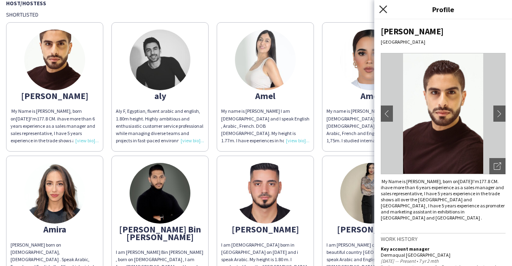
click at [383, 9] on icon at bounding box center [383, 9] width 8 height 8
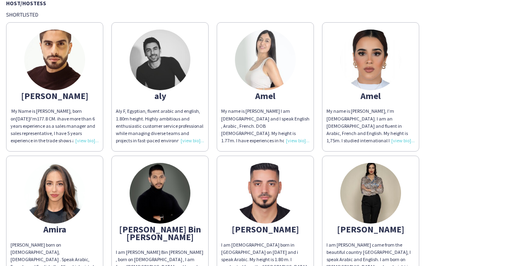
click at [172, 60] on img at bounding box center [160, 60] width 61 height 61
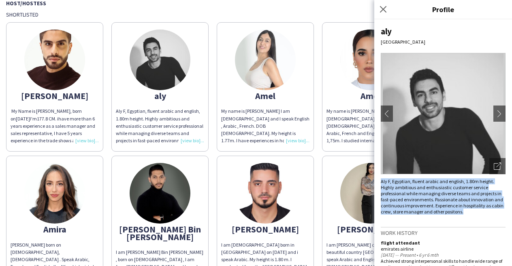
drag, startPoint x: 475, startPoint y: 213, endPoint x: 376, endPoint y: 183, distance: 104.1
click at [376, 183] on div "aly [GEOGRAPHIC_DATA] chevron-left chevron-right Open photos pop-in Aly F, Egyp…" at bounding box center [443, 142] width 138 height 247
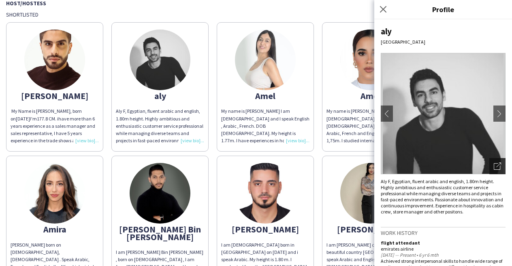
click at [504, 164] on div "Open photos pop-in" at bounding box center [497, 166] width 16 height 16
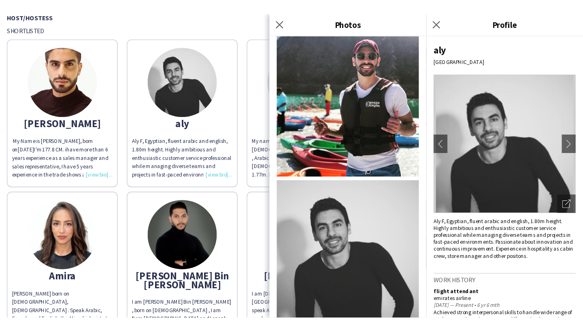
scroll to position [230, 0]
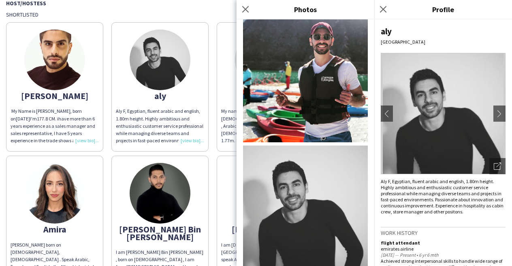
click at [297, 191] on img at bounding box center [305, 206] width 125 height 121
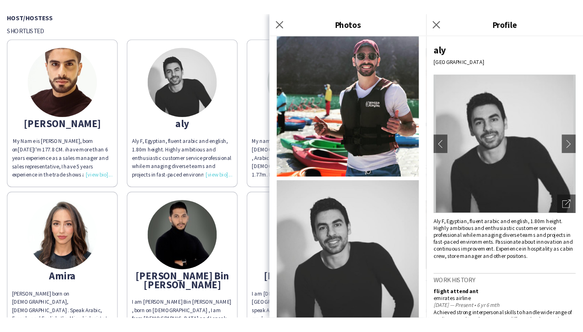
scroll to position [164, 0]
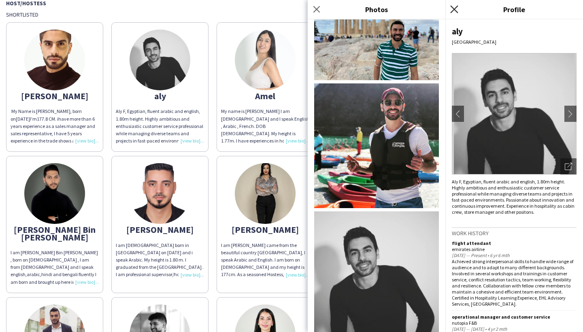
click at [454, 6] on icon "Close pop-in" at bounding box center [454, 9] width 8 height 8
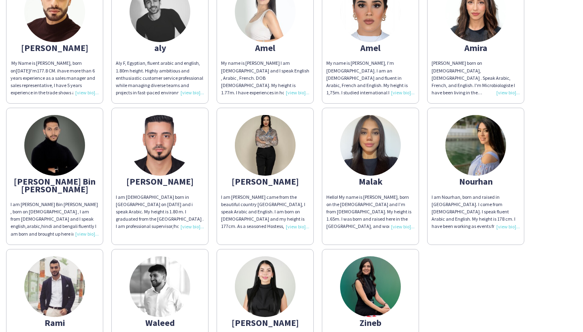
scroll to position [53, 0]
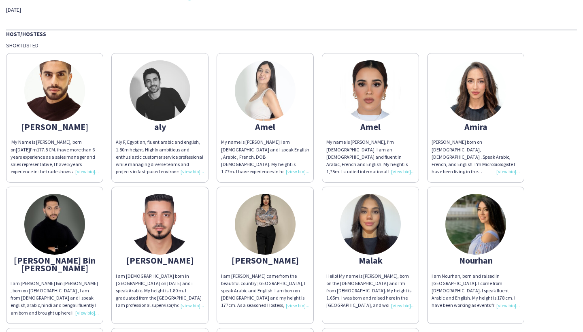
click at [42, 214] on img at bounding box center [54, 224] width 61 height 61
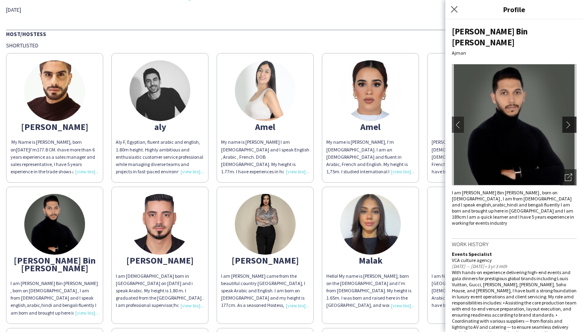
click at [572, 121] on app-icon "chevron-right" at bounding box center [570, 124] width 11 height 7
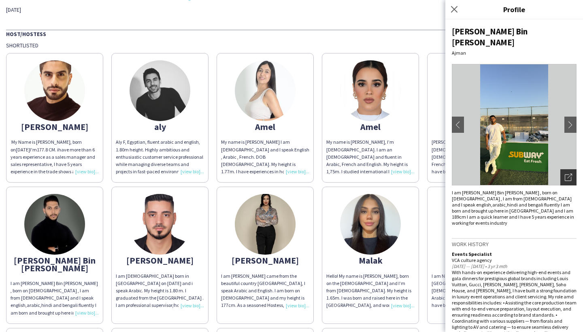
click at [574, 169] on div "Open photos pop-in" at bounding box center [568, 177] width 16 height 16
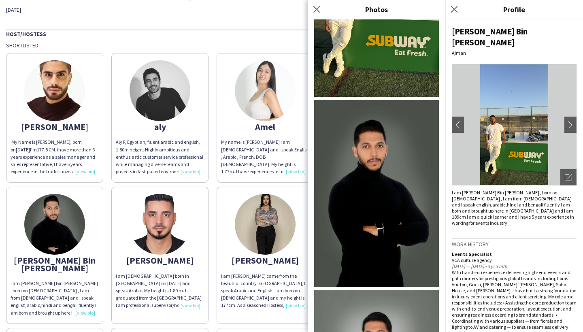
scroll to position [0, 0]
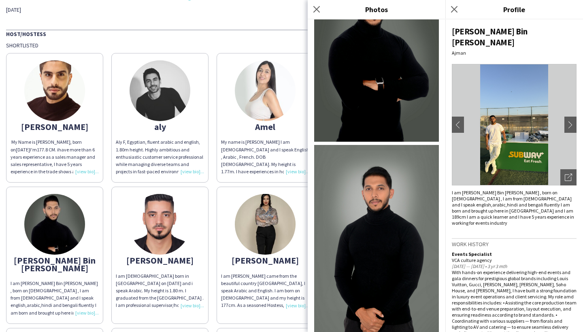
click at [359, 223] on img at bounding box center [376, 238] width 125 height 187
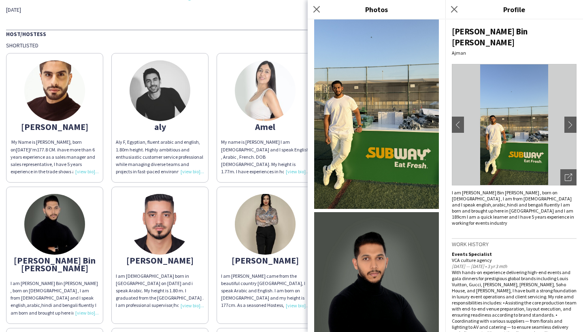
scroll to position [387, 0]
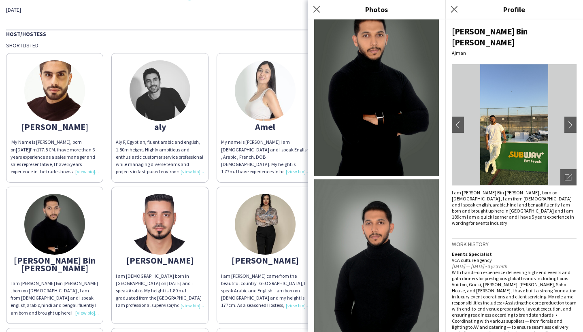
click at [367, 113] on img at bounding box center [376, 82] width 125 height 187
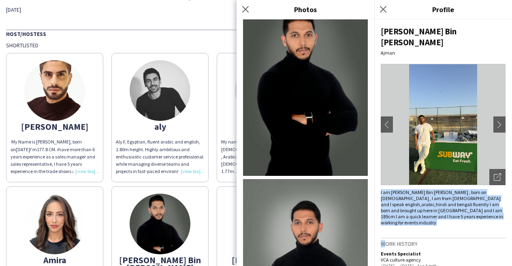
drag, startPoint x: 445, startPoint y: 211, endPoint x: 376, endPoint y: 182, distance: 74.4
click at [376, 182] on div "[PERSON_NAME] Bin [PERSON_NAME] Ajman chevron-left chevron-right Open photos po…" at bounding box center [443, 142] width 138 height 247
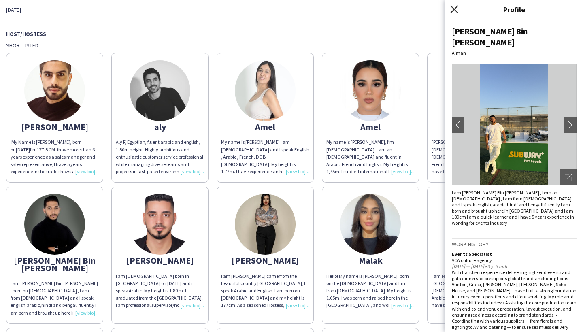
click at [454, 9] on icon at bounding box center [454, 9] width 8 height 8
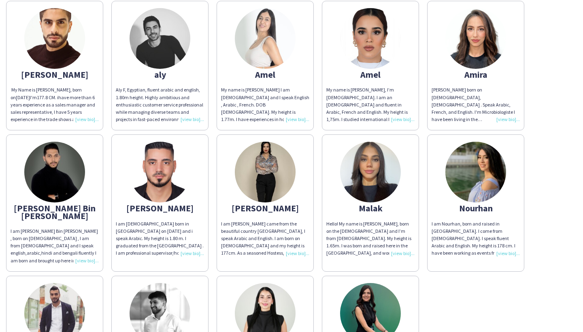
scroll to position [107, 0]
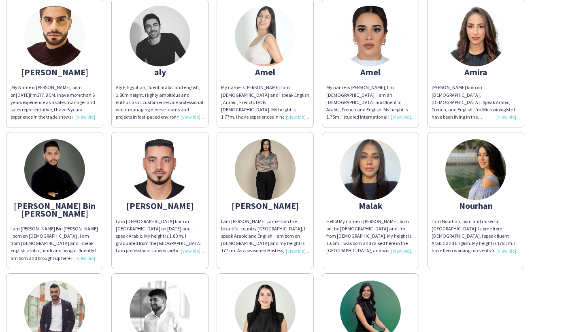
click at [152, 176] on img at bounding box center [160, 169] width 61 height 61
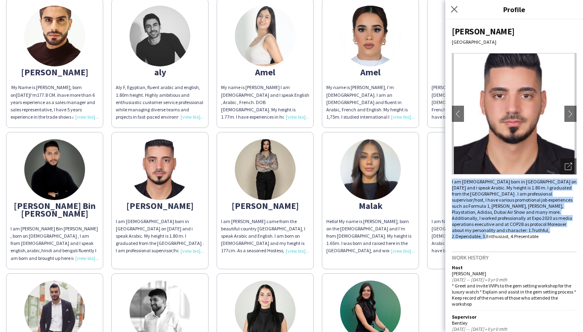
drag, startPoint x: 547, startPoint y: 230, endPoint x: 446, endPoint y: 180, distance: 112.2
click at [446, 180] on div "[PERSON_NAME] Dubai chevron-left chevron-right Open photos pop-in I am [DEMOGRA…" at bounding box center [514, 175] width 138 height 312
click at [568, 113] on app-icon "chevron-right" at bounding box center [570, 113] width 11 height 7
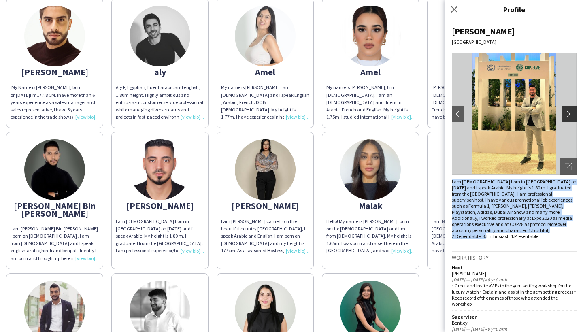
click at [566, 110] on app-icon "chevron-right" at bounding box center [570, 113] width 11 height 7
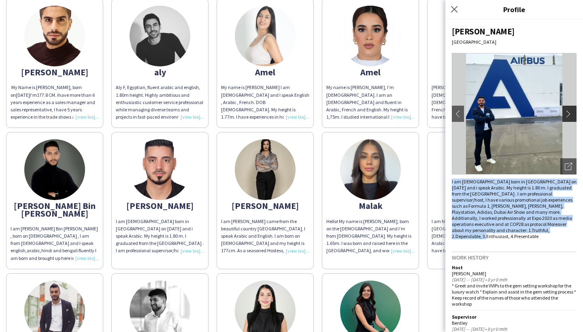
click at [566, 110] on app-icon "chevron-right" at bounding box center [570, 113] width 11 height 7
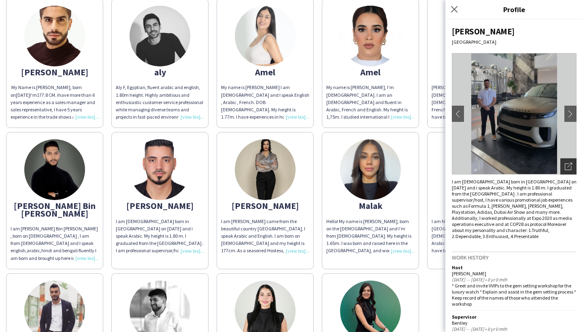
click at [569, 166] on icon "Open photos pop-in" at bounding box center [568, 166] width 7 height 7
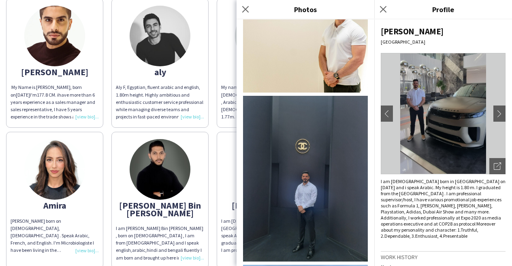
scroll to position [946, 0]
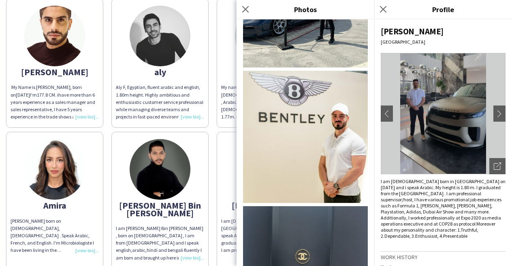
click at [302, 162] on img at bounding box center [305, 137] width 125 height 132
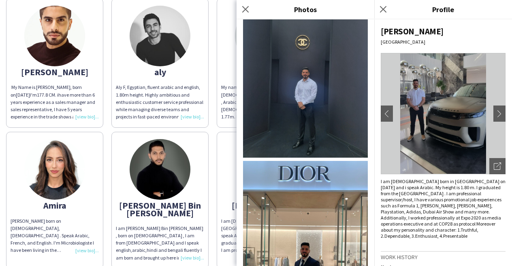
scroll to position [1124, 0]
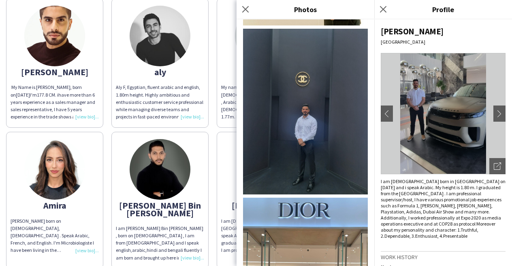
click at [319, 163] on img at bounding box center [305, 112] width 125 height 166
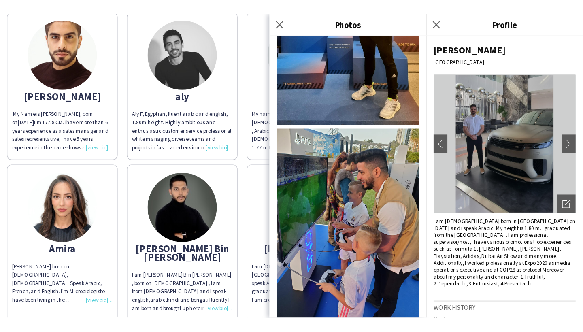
scroll to position [1922, 0]
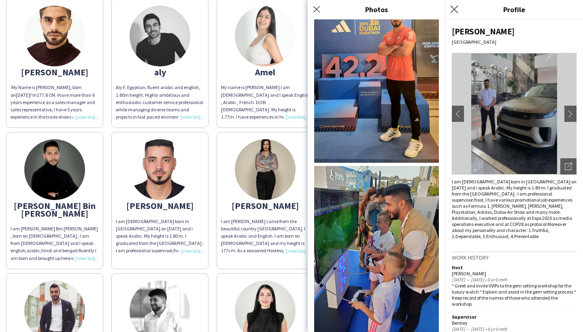
click at [450, 12] on app-icon "Close pop-in" at bounding box center [455, 10] width 12 height 12
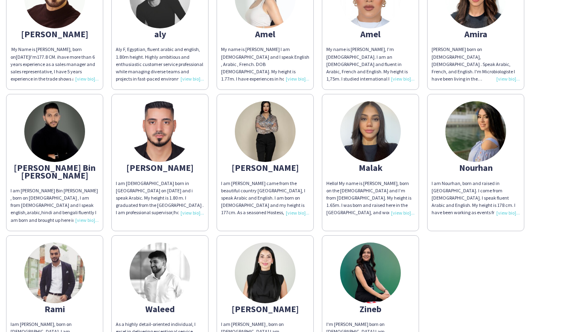
scroll to position [182, 0]
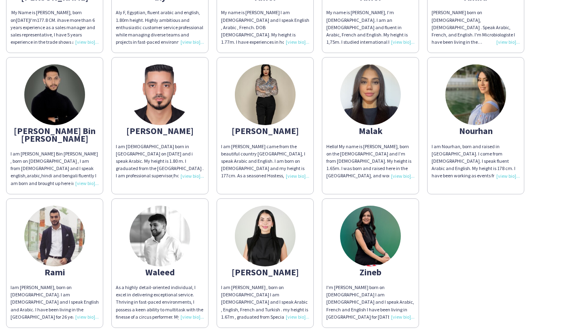
click at [58, 238] on img at bounding box center [54, 236] width 61 height 61
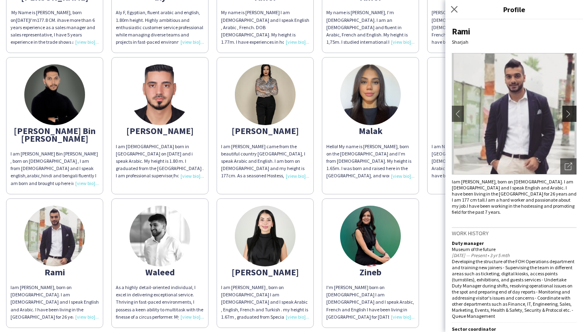
click at [568, 113] on app-icon "chevron-right" at bounding box center [570, 113] width 11 height 7
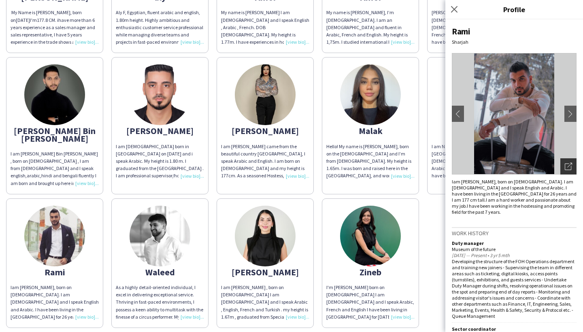
click at [570, 171] on div "Open photos pop-in" at bounding box center [568, 166] width 16 height 16
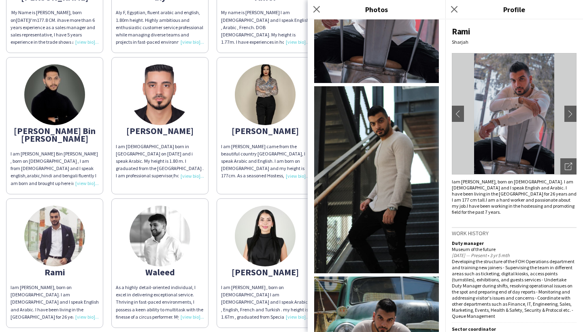
scroll to position [277, 0]
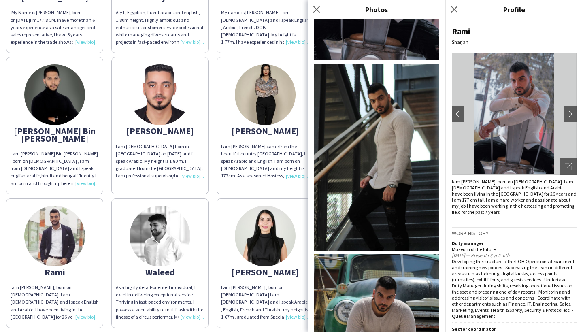
click at [377, 180] on img at bounding box center [376, 157] width 125 height 187
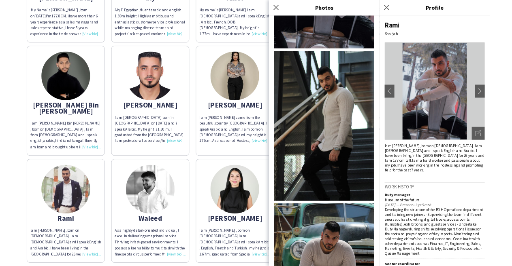
scroll to position [27, 0]
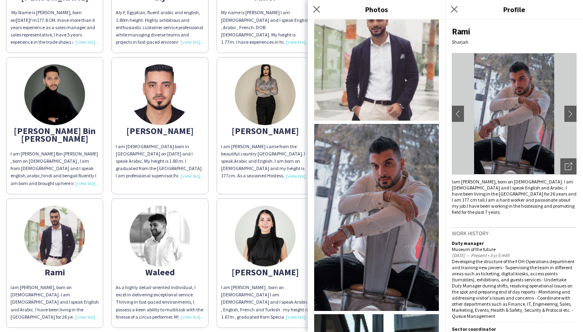
click at [374, 84] on img at bounding box center [376, 58] width 125 height 125
click at [398, 195] on img at bounding box center [376, 217] width 125 height 187
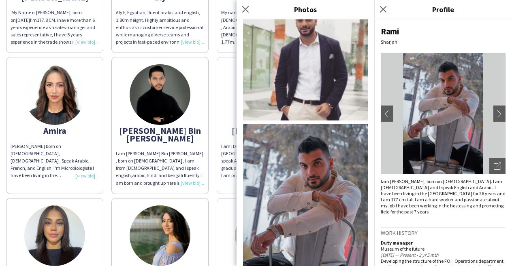
click at [465, 202] on span "am [PERSON_NAME], born on [DEMOGRAPHIC_DATA]. I am [DEMOGRAPHIC_DATA] and I spe…" at bounding box center [443, 197] width 125 height 36
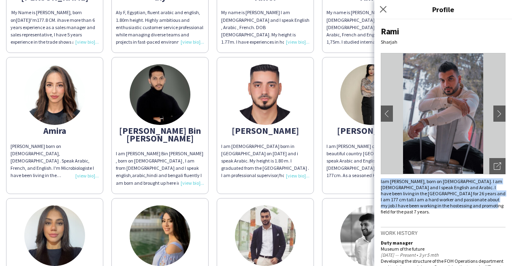
drag, startPoint x: 461, startPoint y: 207, endPoint x: 375, endPoint y: 180, distance: 89.5
click at [375, 180] on div "[PERSON_NAME] chevron-left chevron-right Open photos pop-in I am [PERSON_NAME],…" at bounding box center [443, 142] width 138 height 247
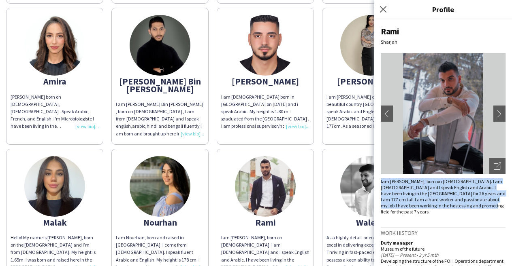
scroll to position [234, 0]
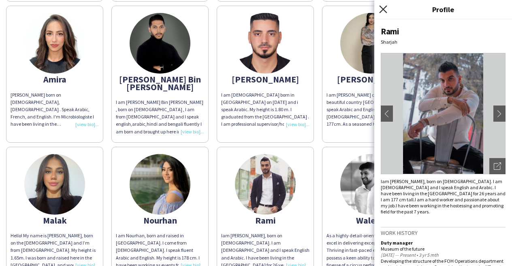
click at [383, 8] on icon "Close pop-in" at bounding box center [383, 9] width 8 height 8
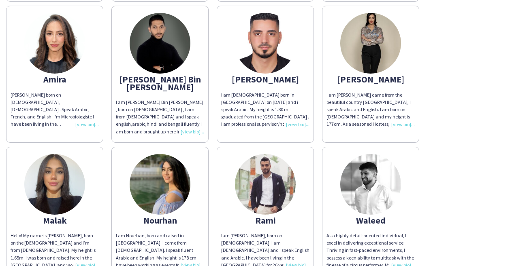
click at [381, 171] on img at bounding box center [370, 184] width 61 height 61
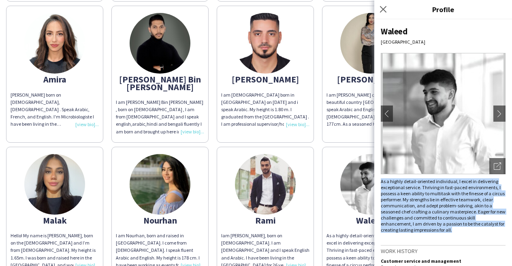
drag, startPoint x: 430, startPoint y: 232, endPoint x: 379, endPoint y: 183, distance: 71.0
click at [379, 183] on div "Waleed [GEOGRAPHIC_DATA] chevron-left chevron-right Open photos pop-in As a hig…" at bounding box center [443, 142] width 138 height 247
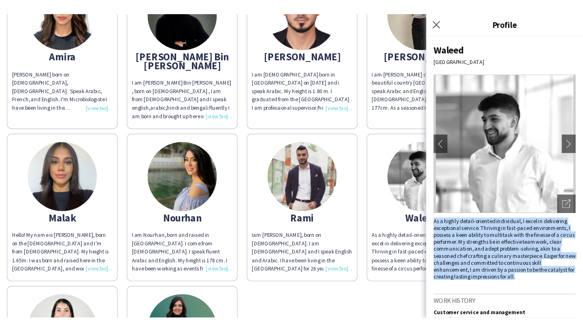
scroll to position [0, 0]
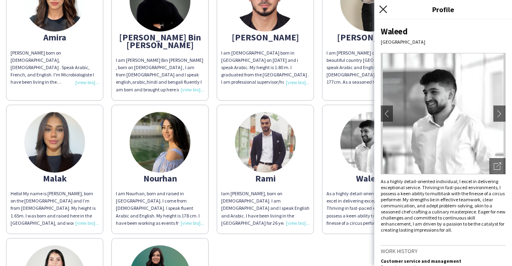
click at [380, 12] on icon "Close pop-in" at bounding box center [383, 9] width 8 height 8
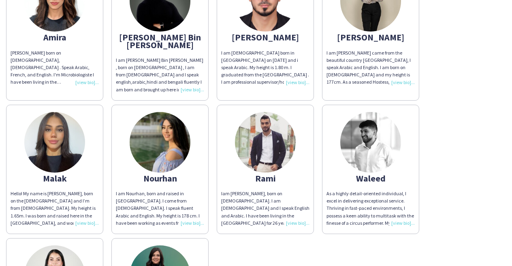
click at [372, 132] on img at bounding box center [370, 142] width 61 height 61
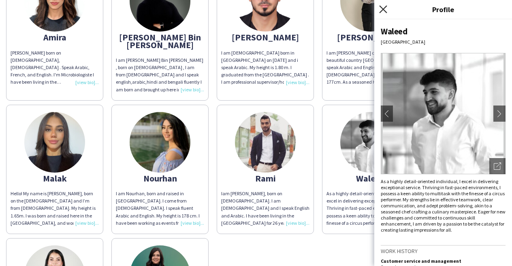
click at [381, 8] on icon at bounding box center [383, 9] width 8 height 8
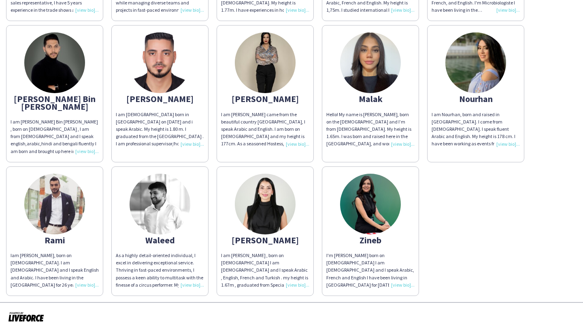
scroll to position [205, 0]
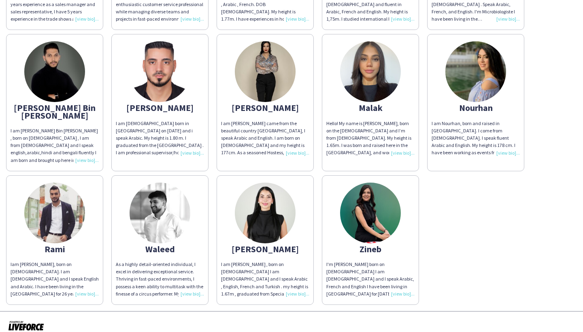
click at [189, 193] on app-share-pages-crew-card "Waleed As a highly detail-oriented individual, I excel in delivering exceptiona…" at bounding box center [159, 240] width 97 height 130
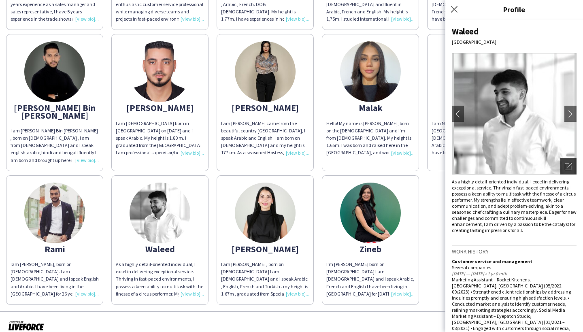
click at [566, 163] on icon "Open photos pop-in" at bounding box center [568, 166] width 7 height 7
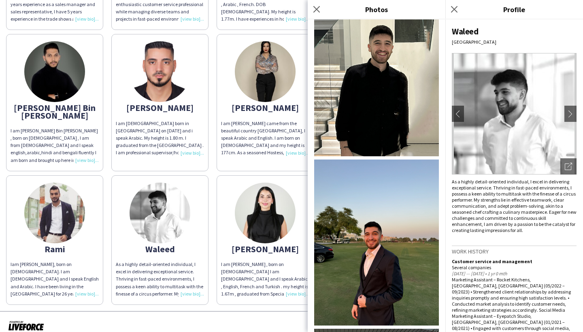
scroll to position [111, 0]
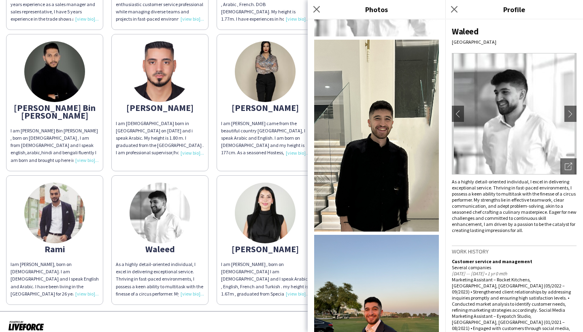
click at [385, 181] on img at bounding box center [376, 136] width 125 height 192
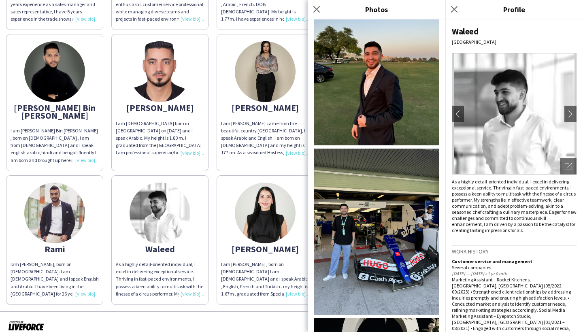
scroll to position [388, 0]
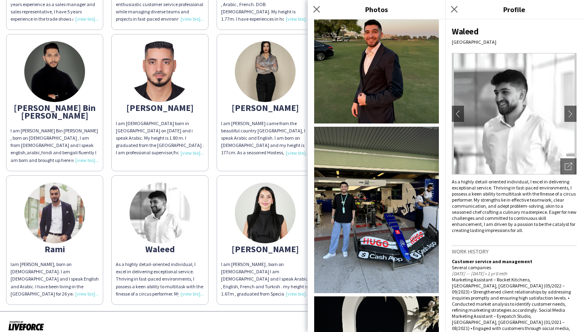
click at [406, 89] on img at bounding box center [376, 40] width 125 height 166
click at [366, 78] on img at bounding box center [376, 40] width 125 height 166
click at [456, 9] on icon "Close pop-in" at bounding box center [454, 9] width 8 height 8
